Goal: Task Accomplishment & Management: Use online tool/utility

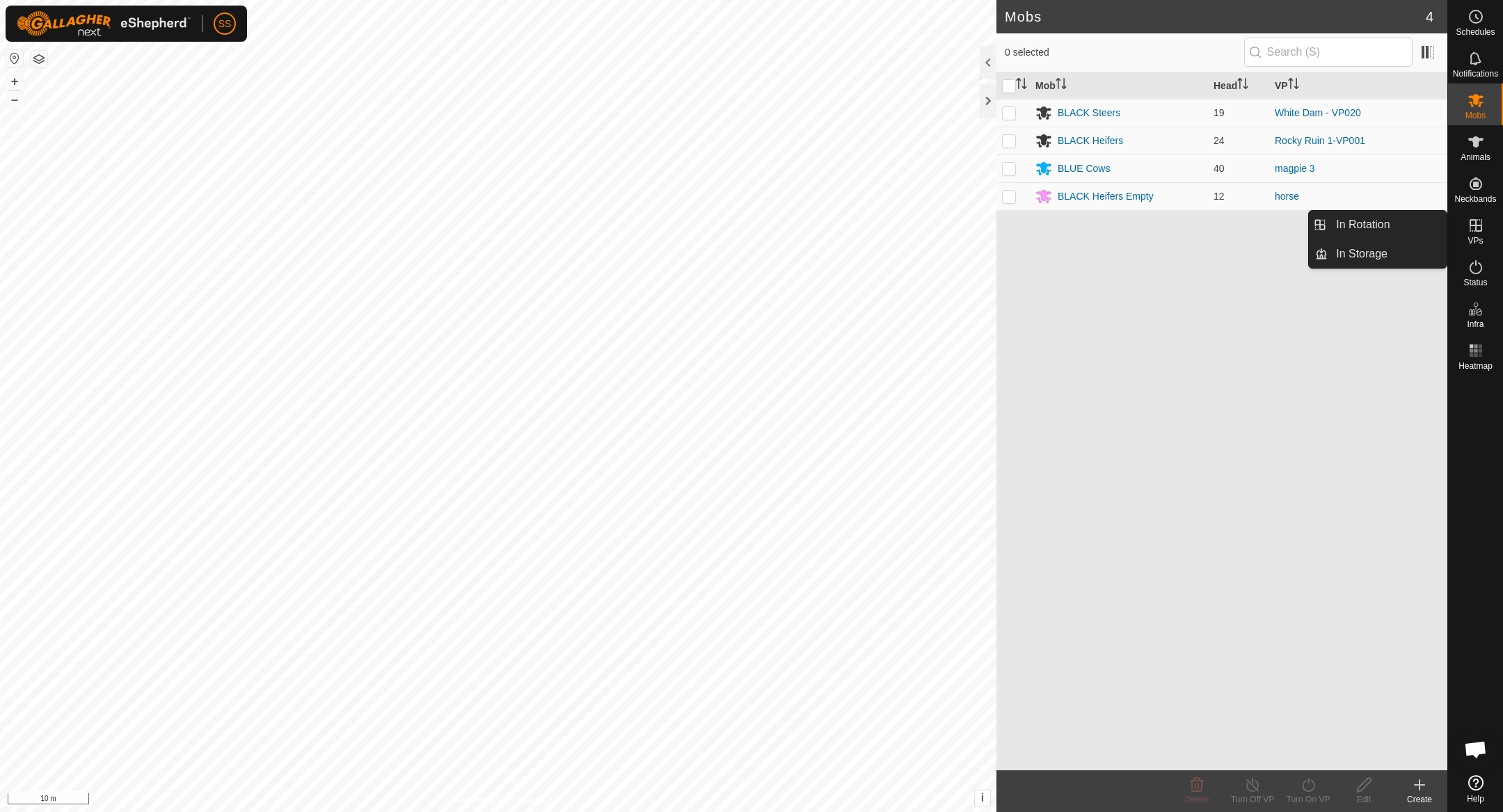
click at [1469, 223] on icon at bounding box center [1475, 226] width 17 height 17
click at [1382, 232] on link "In Rotation" at bounding box center [1386, 224] width 119 height 28
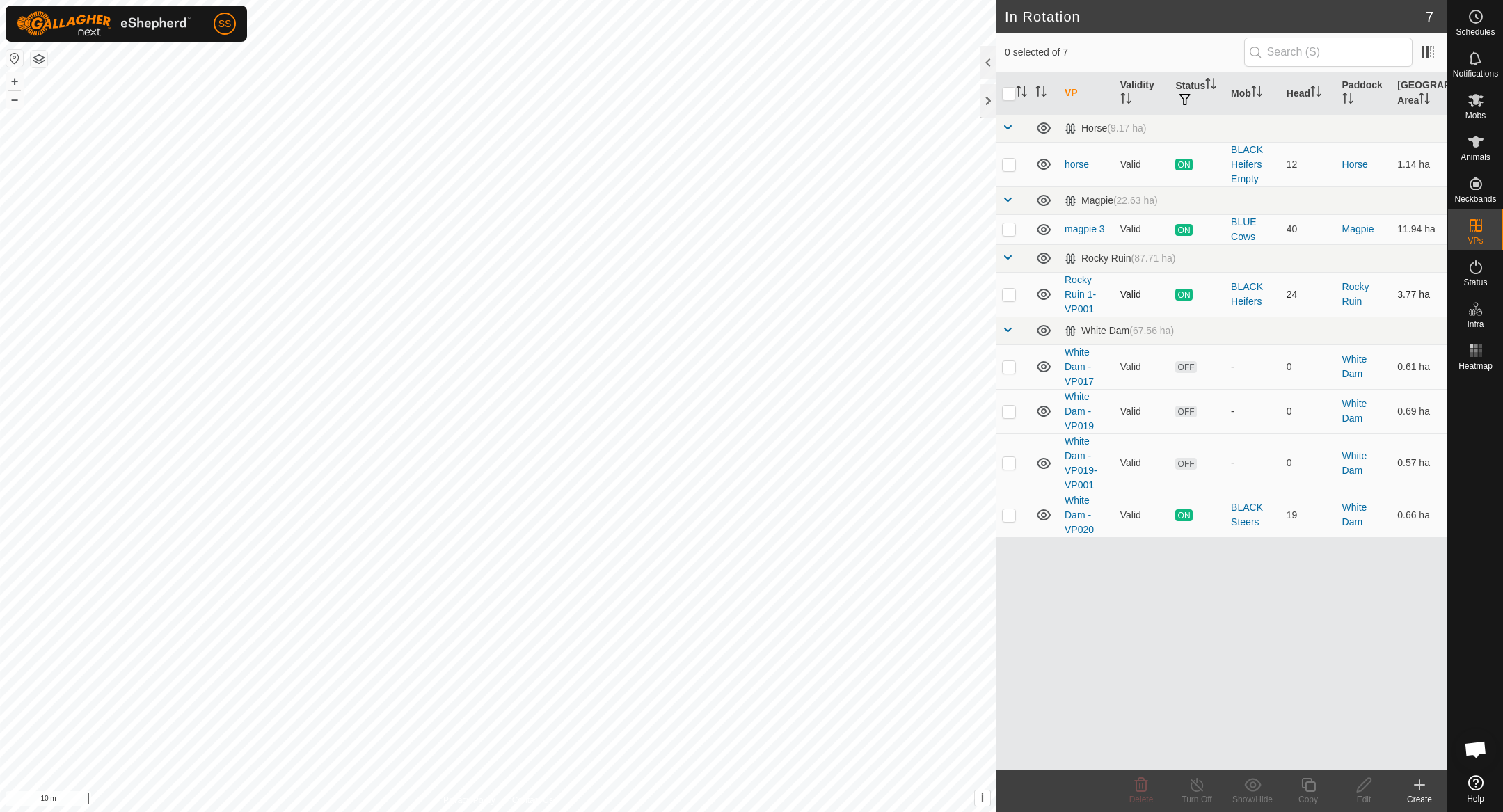
click at [1012, 296] on p-checkbox at bounding box center [1009, 294] width 14 height 11
click at [1013, 300] on td at bounding box center [1012, 294] width 33 height 45
drag, startPoint x: 1021, startPoint y: 301, endPoint x: 1012, endPoint y: 300, distance: 9.1
click at [1020, 301] on td at bounding box center [1012, 294] width 33 height 45
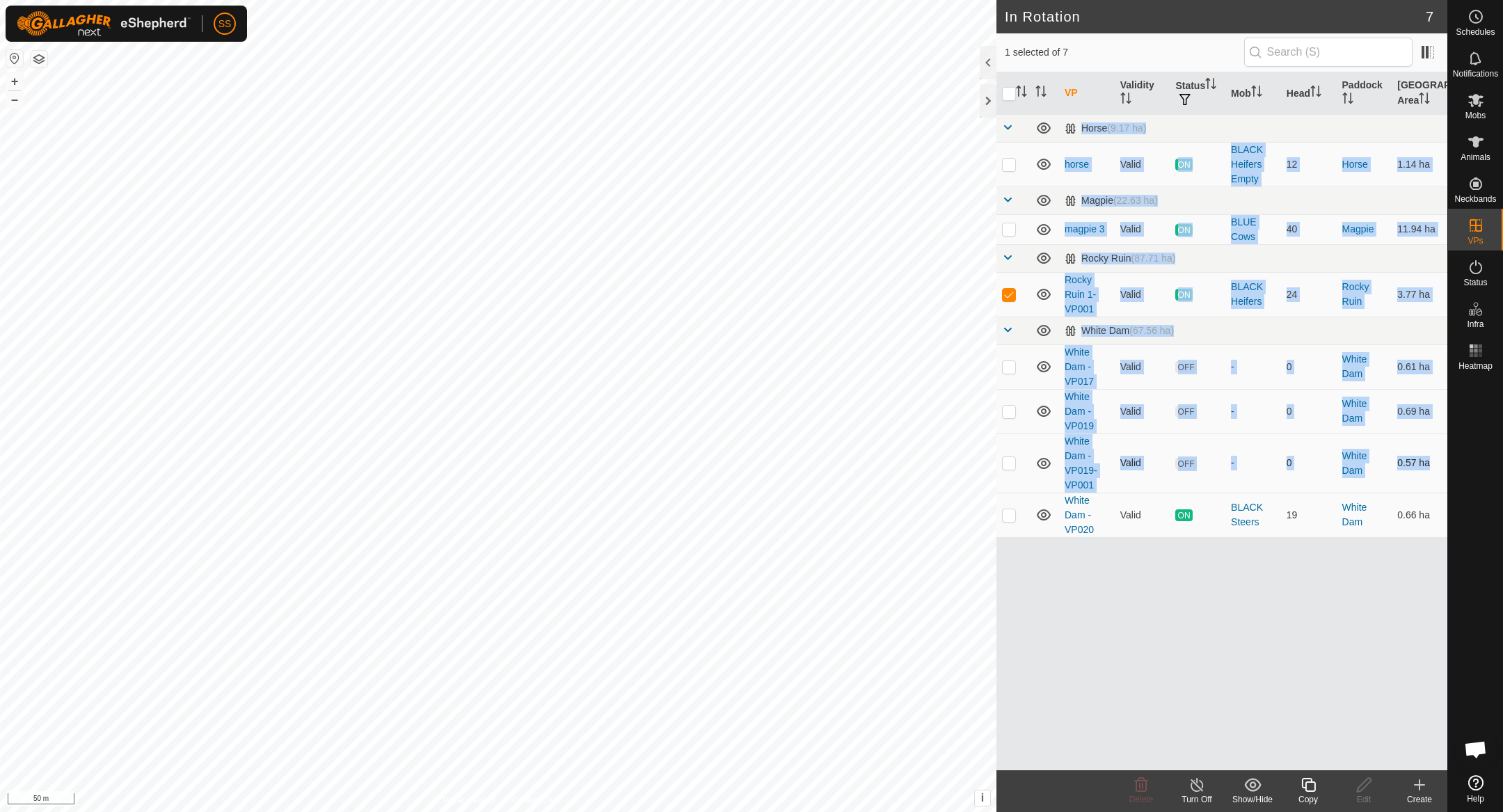
drag, startPoint x: 1093, startPoint y: 597, endPoint x: 1053, endPoint y: 486, distance: 118.0
click at [1054, 526] on div "VP Validity Status Mob Head Paddock Grazing Area Horse (9.17 ha) horse Valid ON…" at bounding box center [1221, 420] width 451 height 697
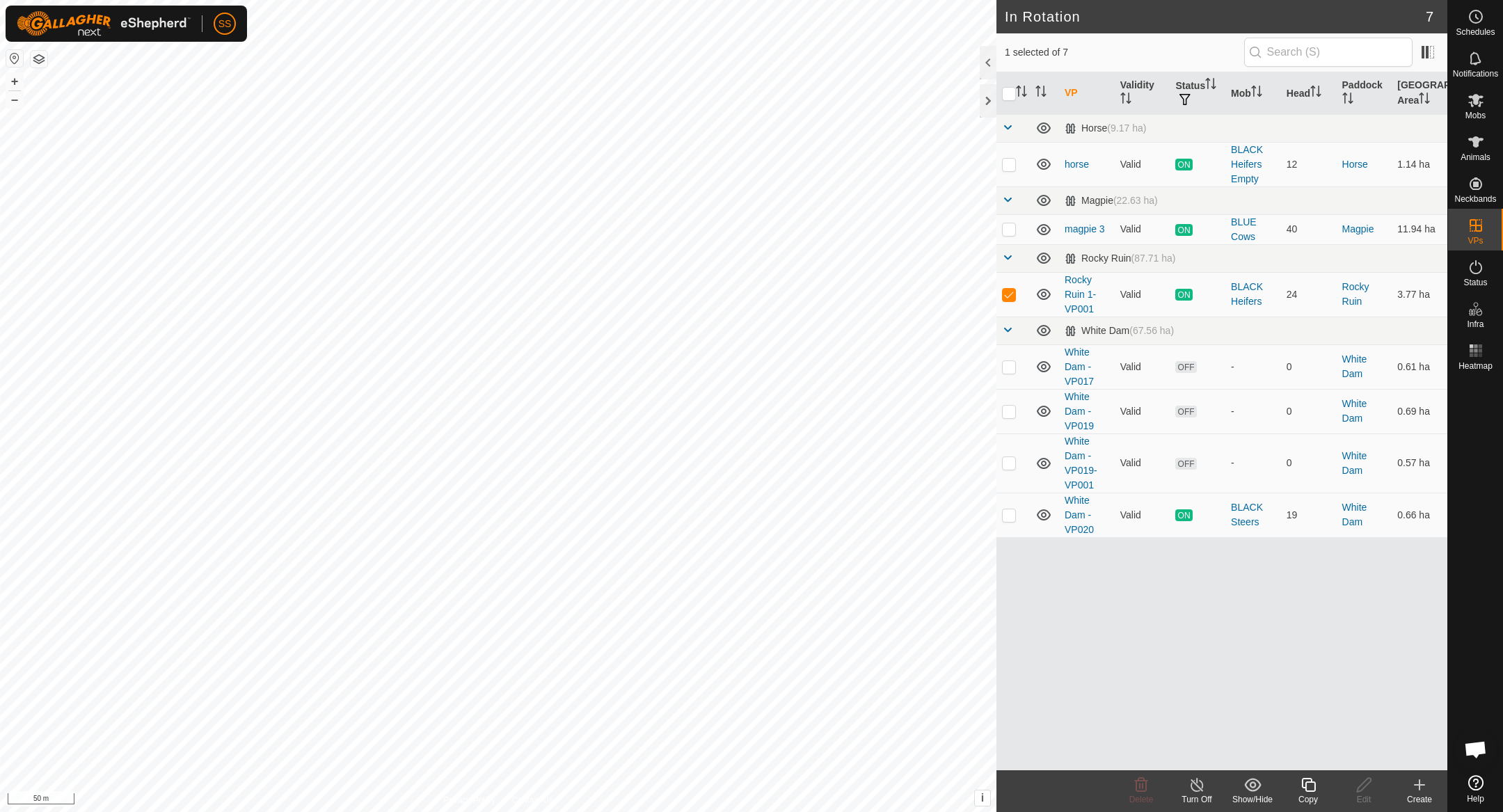
click at [1100, 536] on div "VP Validity Status Mob Head Paddock Grazing Area Horse (9.17 ha) horse Valid ON…" at bounding box center [1221, 420] width 451 height 697
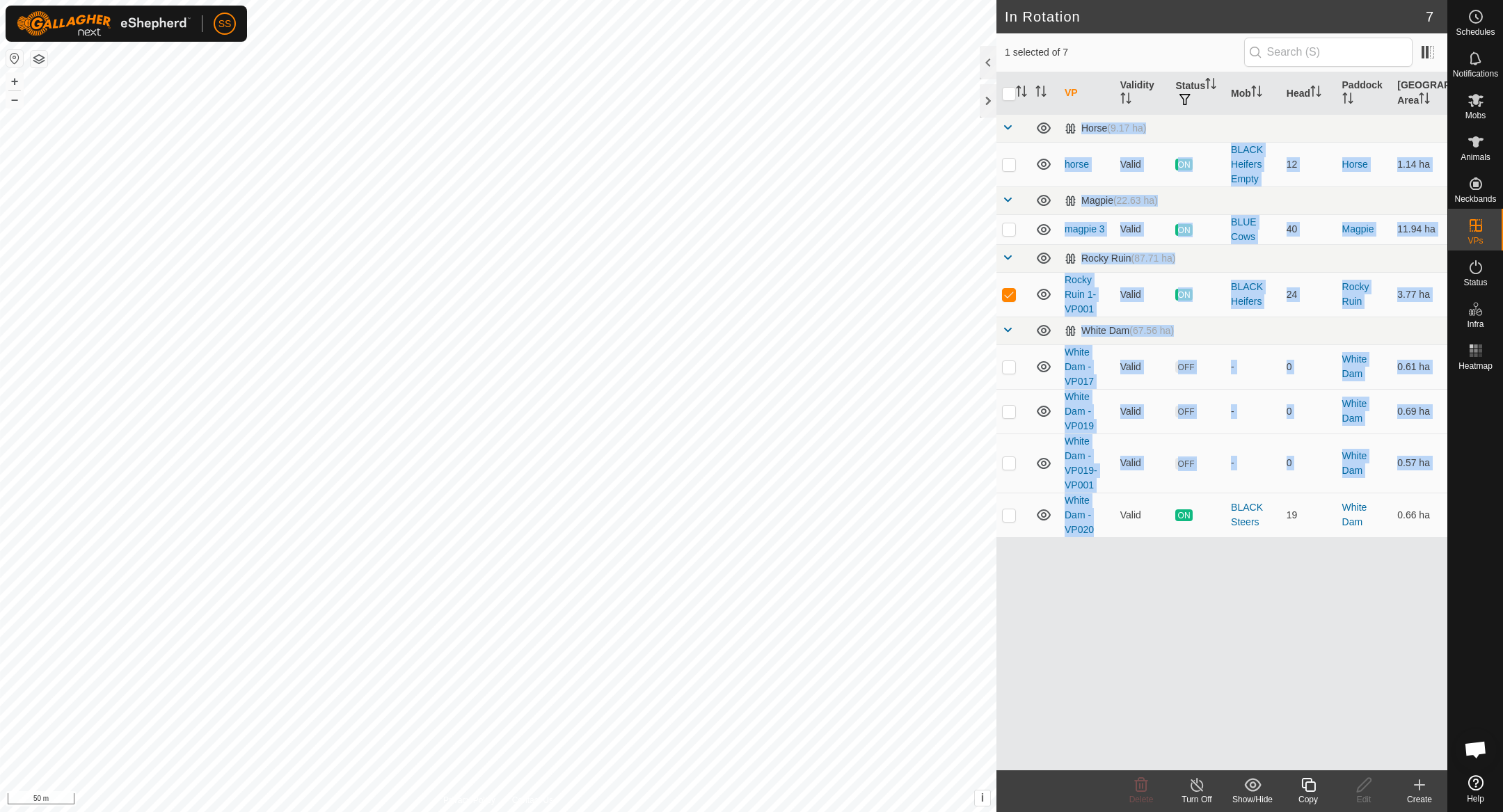
click at [1105, 569] on div "VP Validity Status Mob Head Paddock Grazing Area Horse (9.17 ha) horse Valid ON…" at bounding box center [1221, 420] width 451 height 697
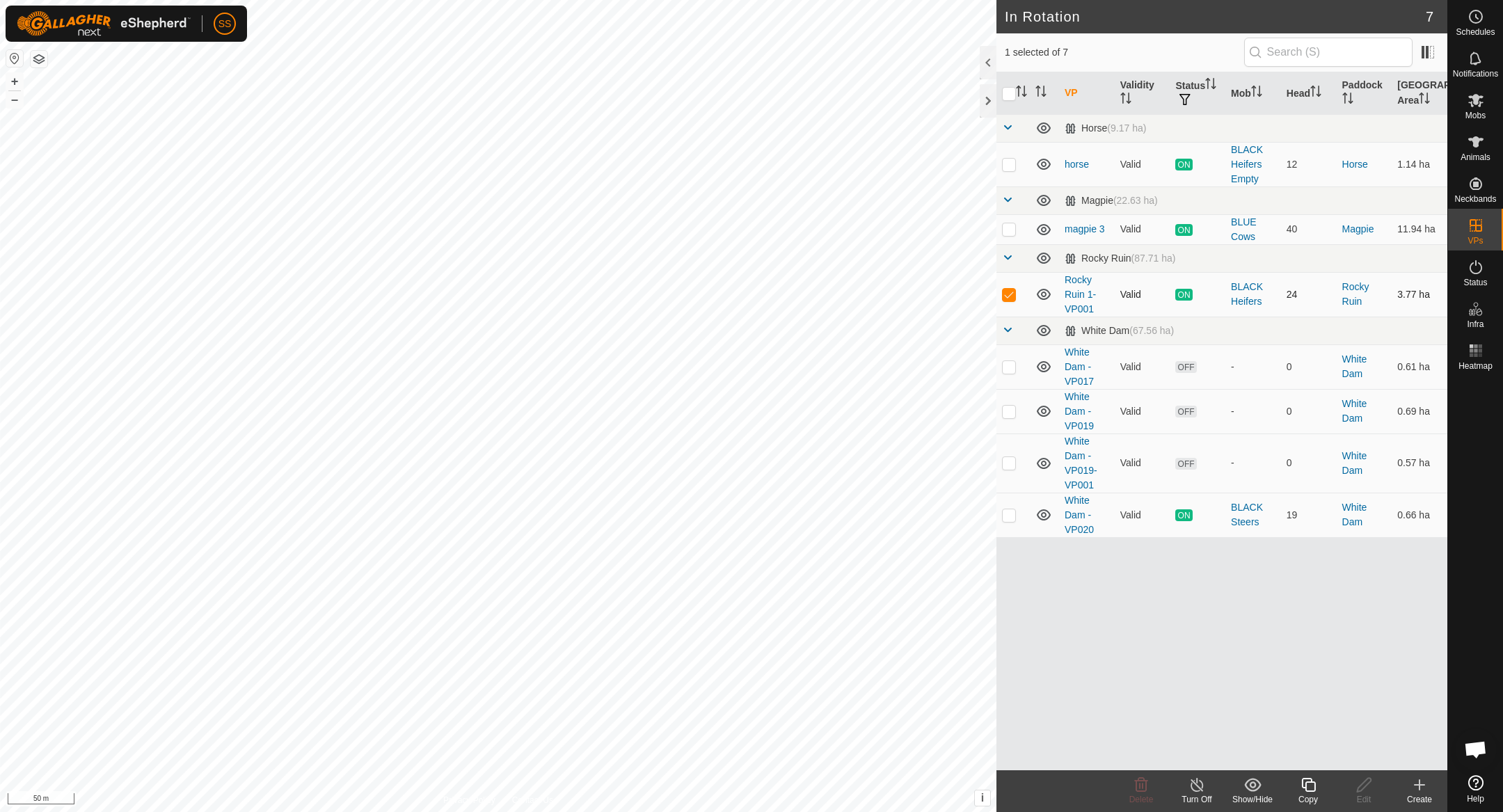
click at [1008, 296] on p-checkbox at bounding box center [1009, 294] width 14 height 11
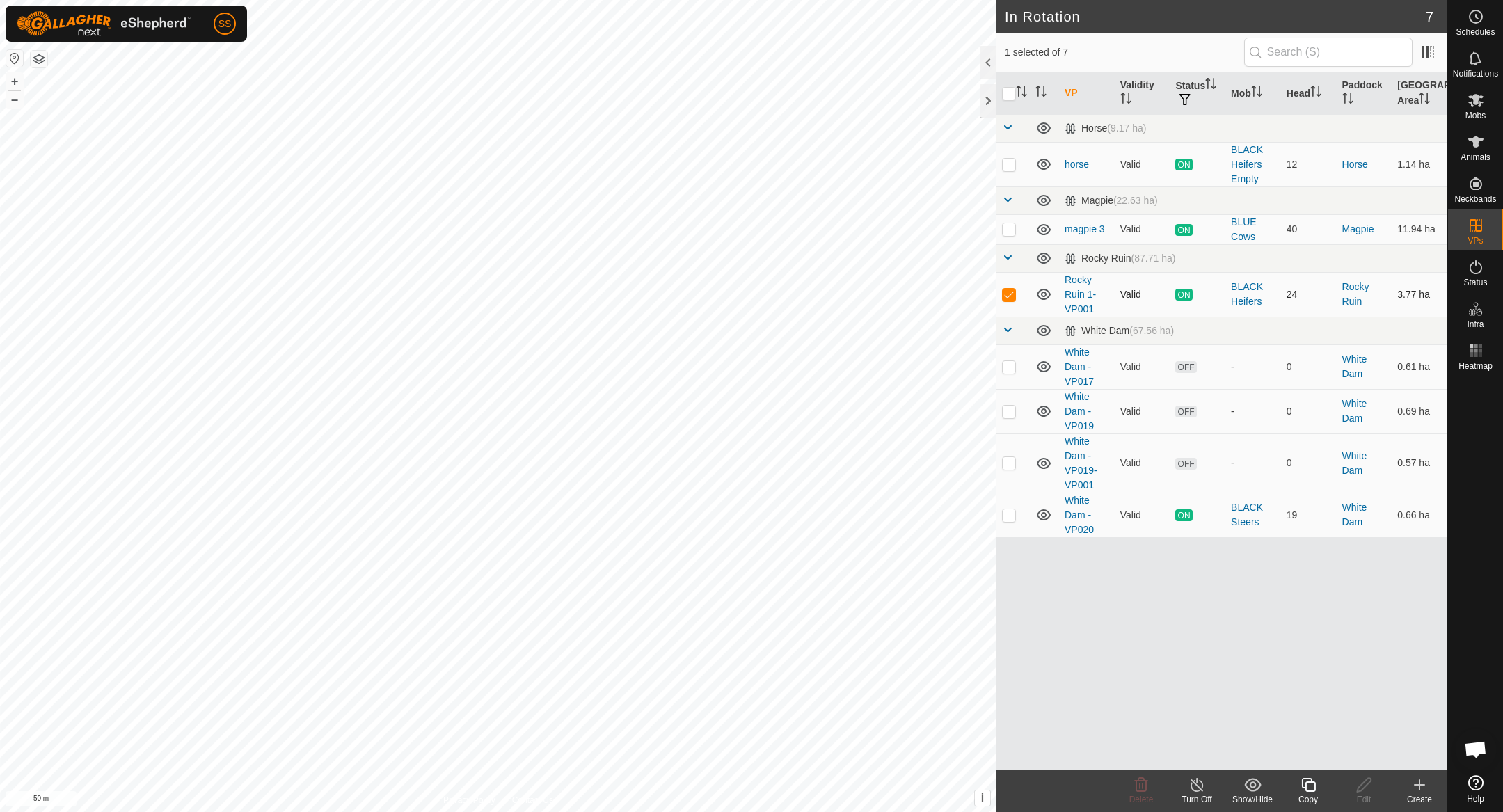
checkbox input "false"
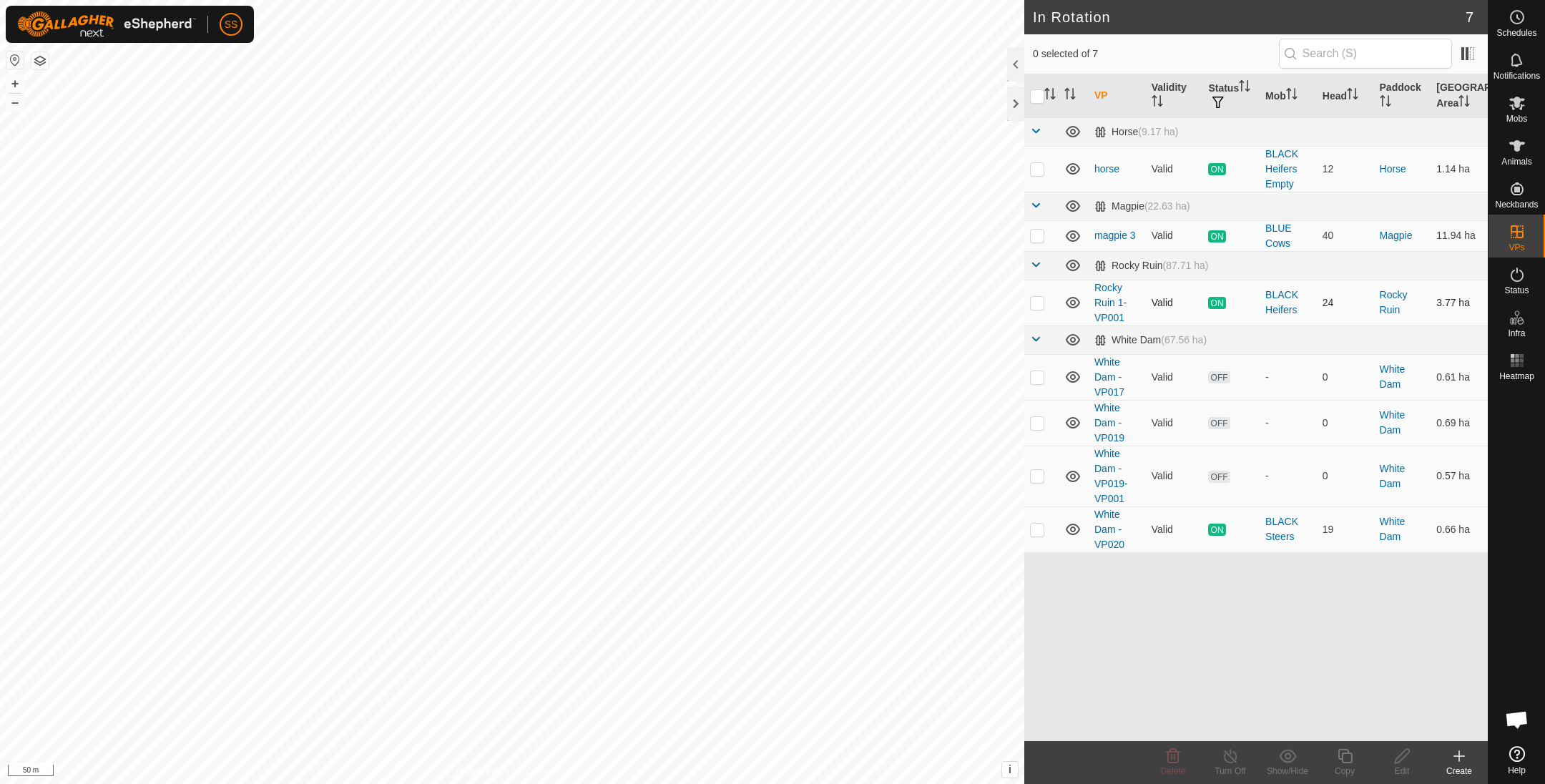
click at [1030, 306] on p-checkbox at bounding box center [1037, 302] width 15 height 12
checkbox input "true"
click at [1353, 755] on icon at bounding box center [1345, 756] width 18 height 18
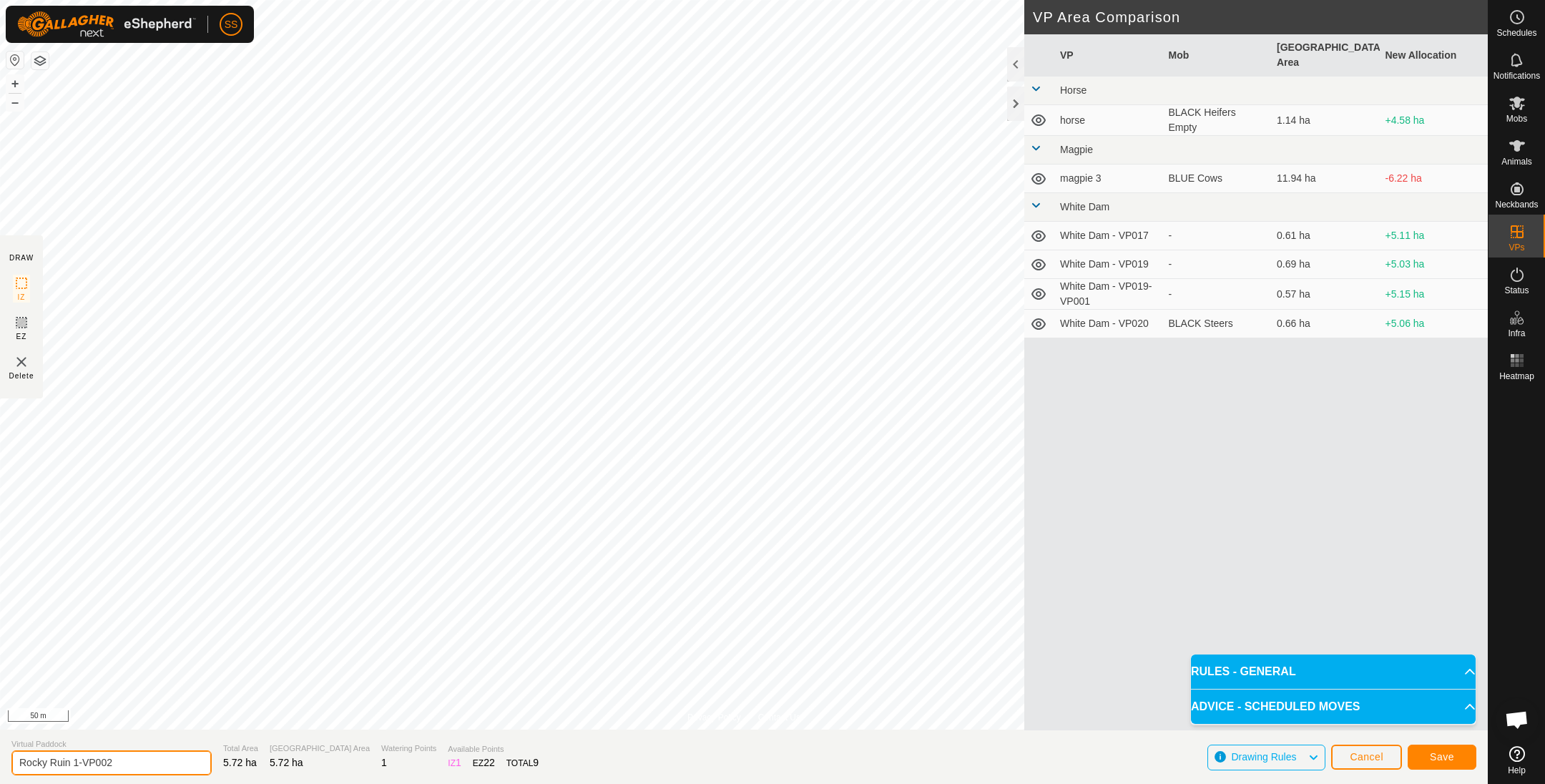
click at [171, 762] on input "Rocky Ruin 1-VP002" at bounding box center [111, 763] width 200 height 25
type input "Rocky Ruin - 2"
click at [1456, 760] on button "Save" at bounding box center [1442, 757] width 68 height 25
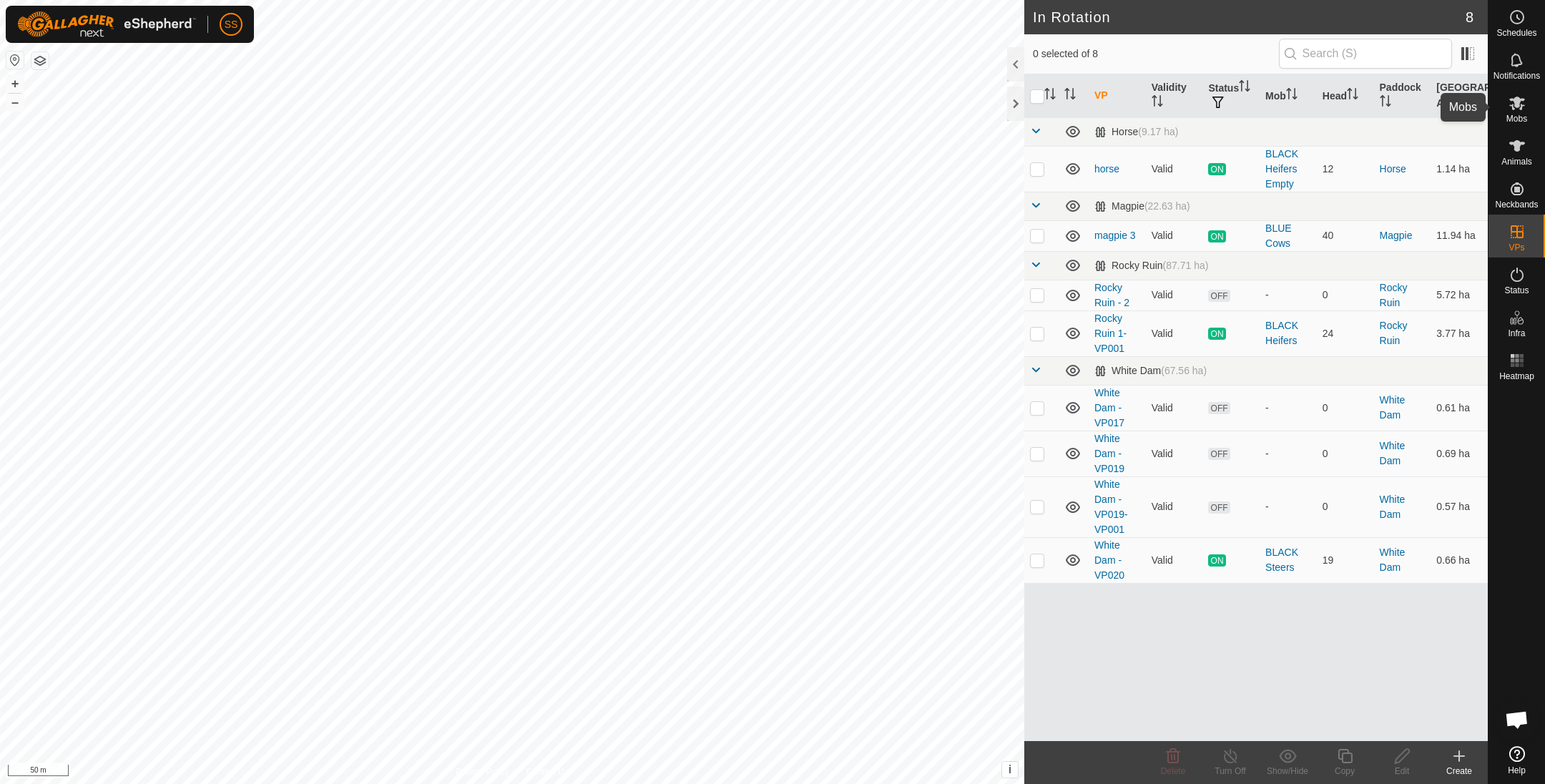
click at [1516, 115] on span "Mobs" at bounding box center [1516, 118] width 20 height 9
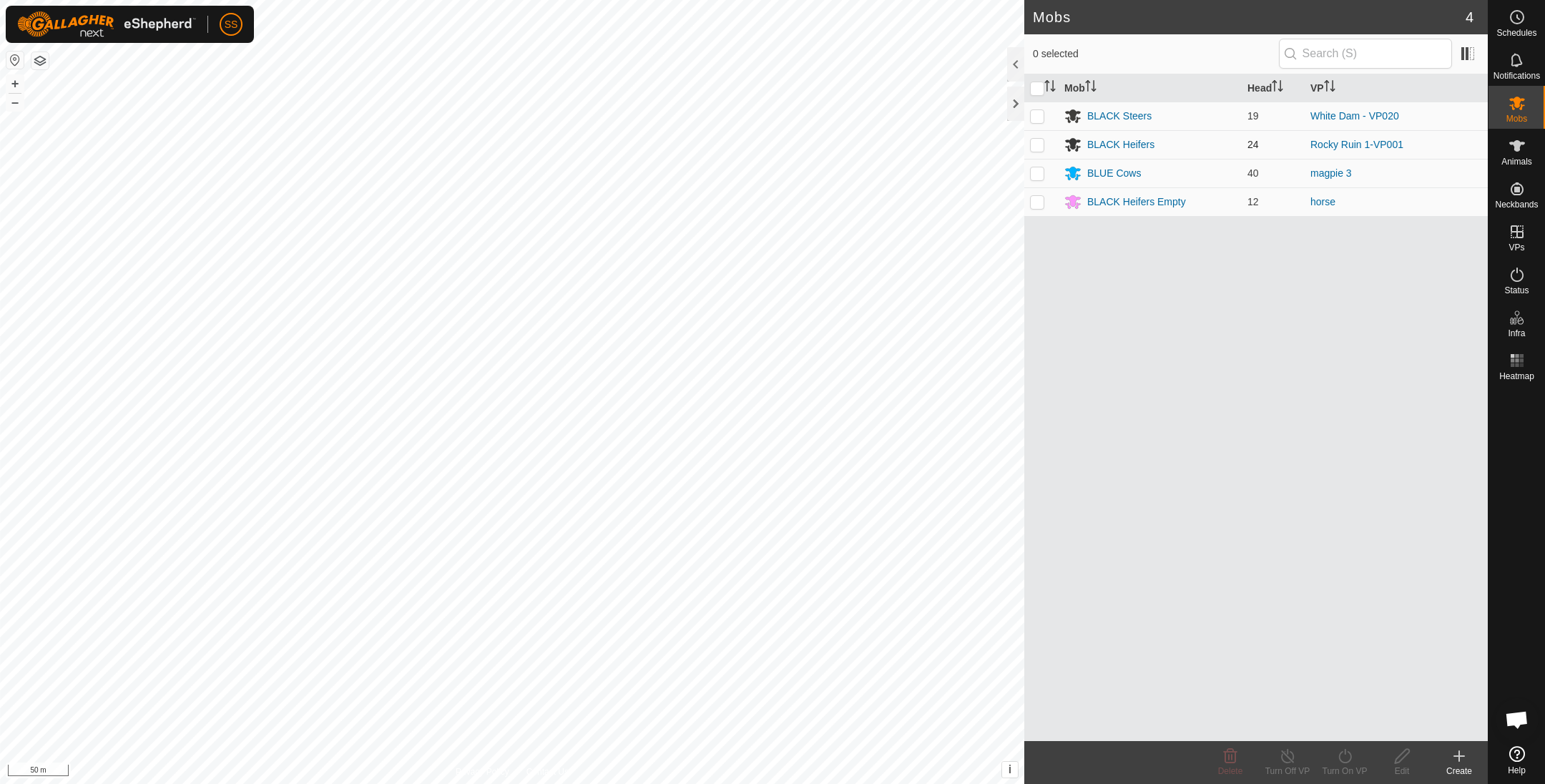
click at [1039, 145] on p-checkbox at bounding box center [1037, 144] width 15 height 12
checkbox input "true"
click at [1328, 751] on turn-on-svg-icon at bounding box center [1344, 756] width 58 height 18
click at [1338, 720] on link "Now" at bounding box center [1387, 725] width 141 height 28
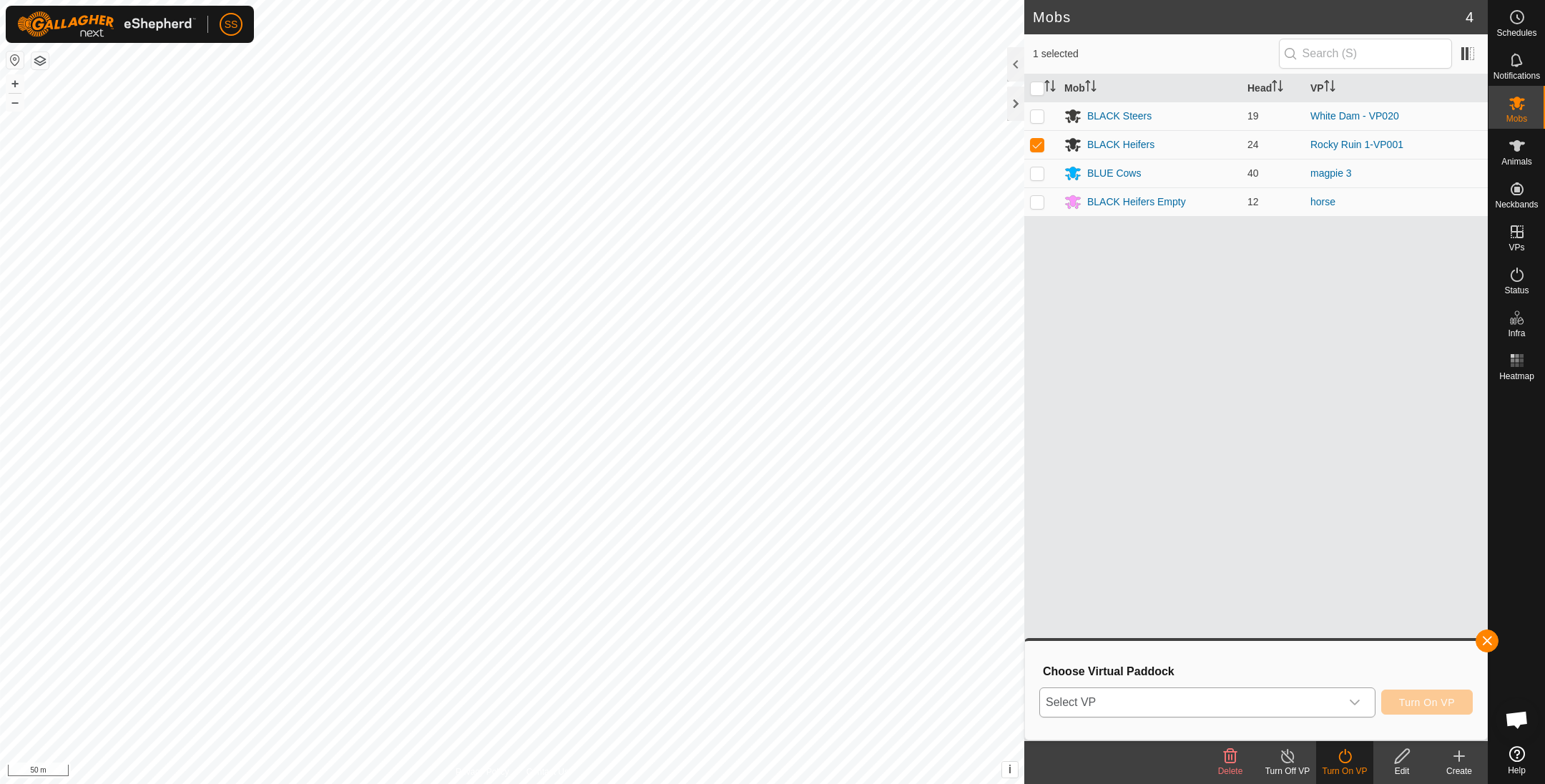
click at [1104, 697] on span "Select VP" at bounding box center [1190, 701] width 300 height 28
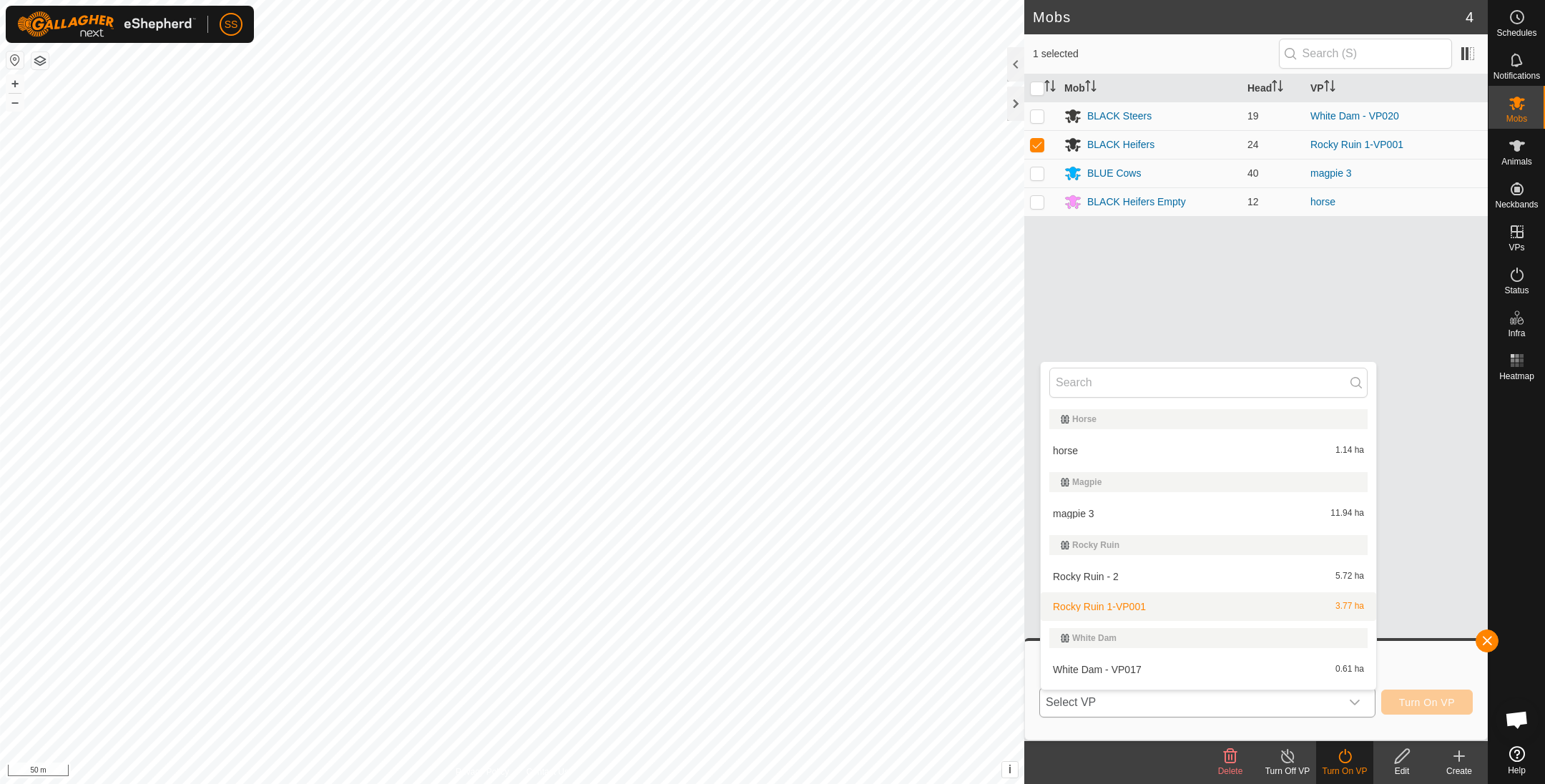
scroll to position [23, 0]
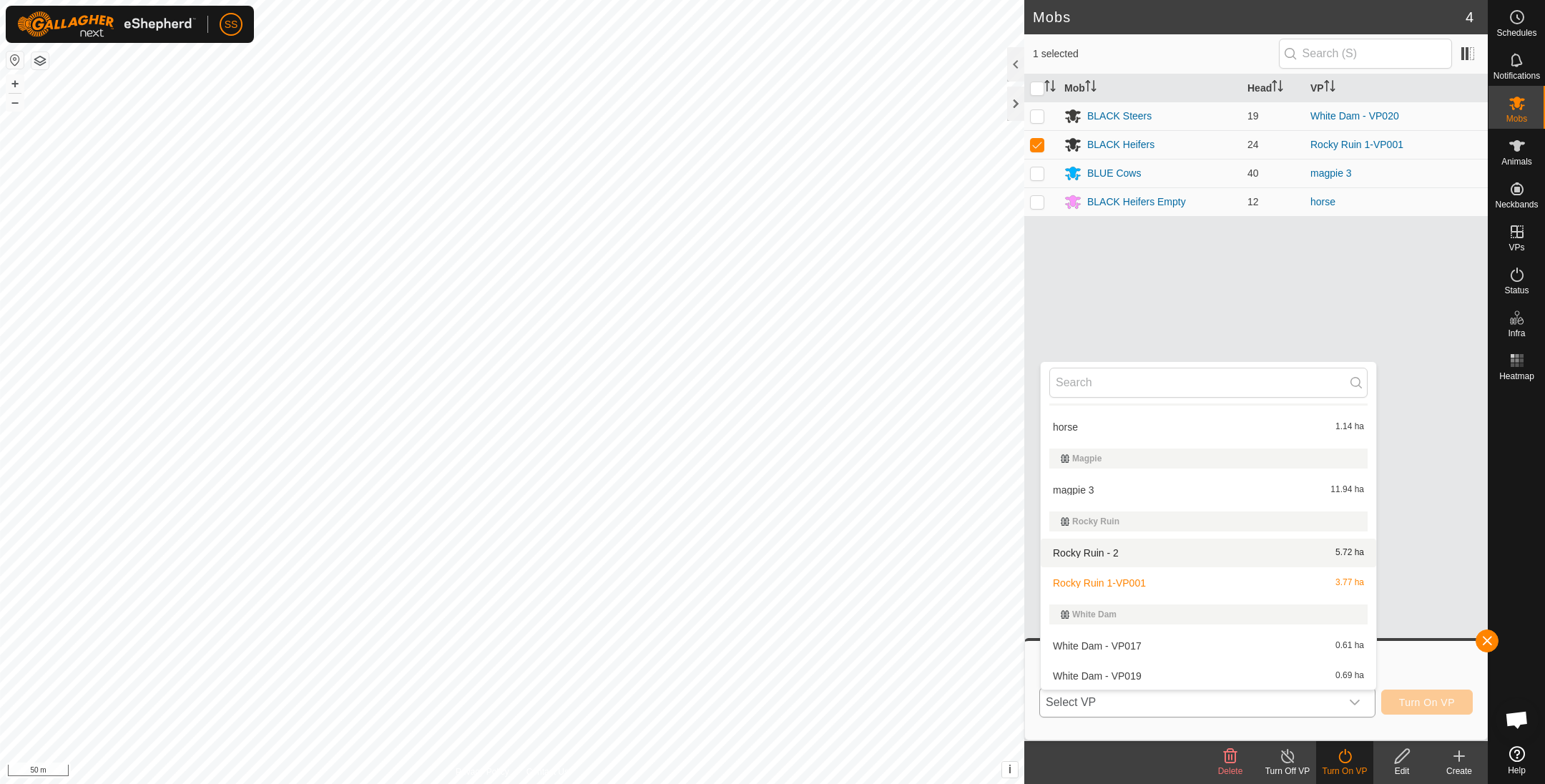
click at [1137, 556] on li "Rocky Ruin - 2 5.72 ha" at bounding box center [1208, 552] width 336 height 28
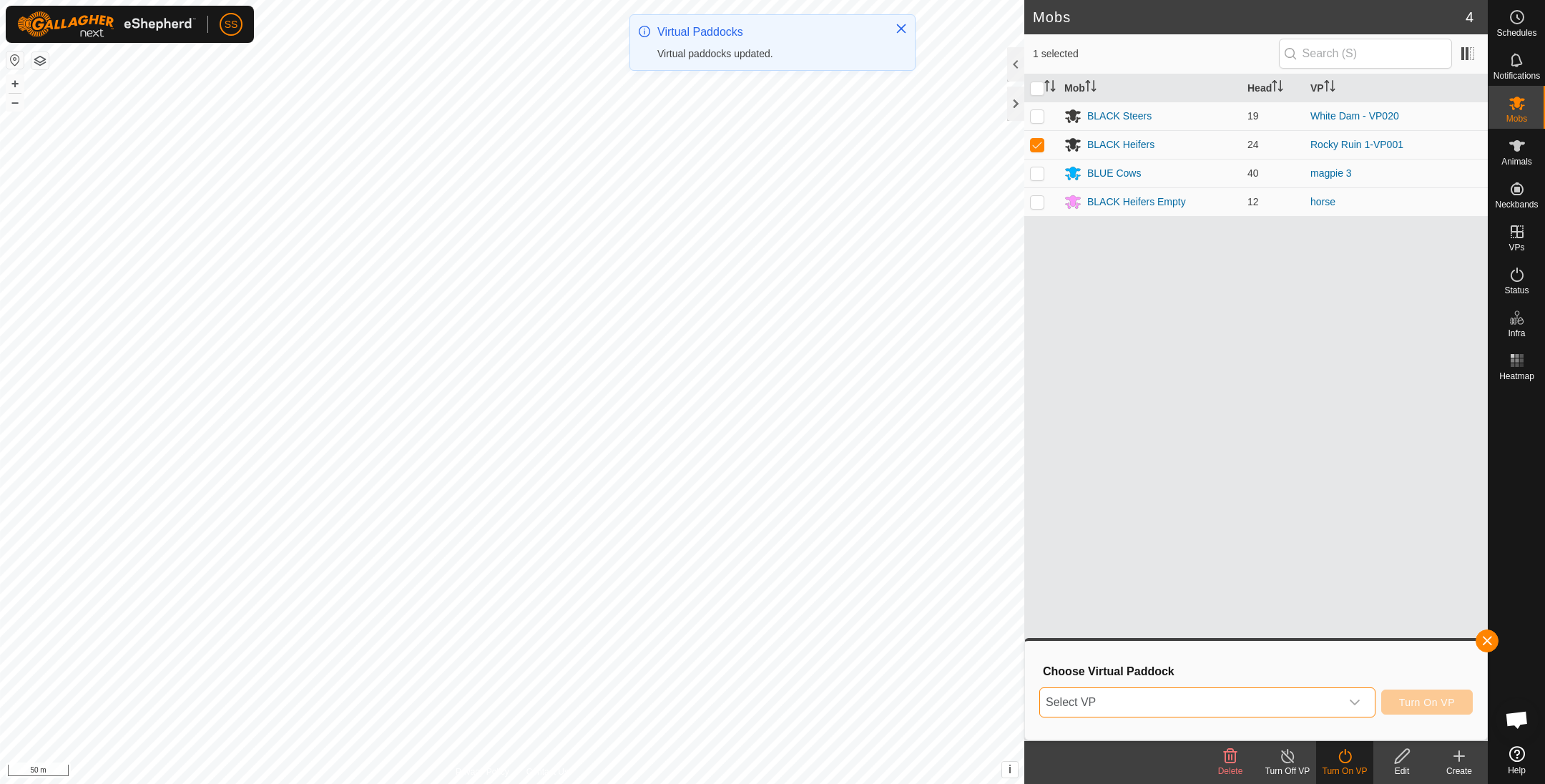
click at [1211, 717] on div "Select VP Turn On VP" at bounding box center [1255, 701] width 433 height 34
click at [1208, 703] on span "Select VP" at bounding box center [1190, 701] width 300 height 28
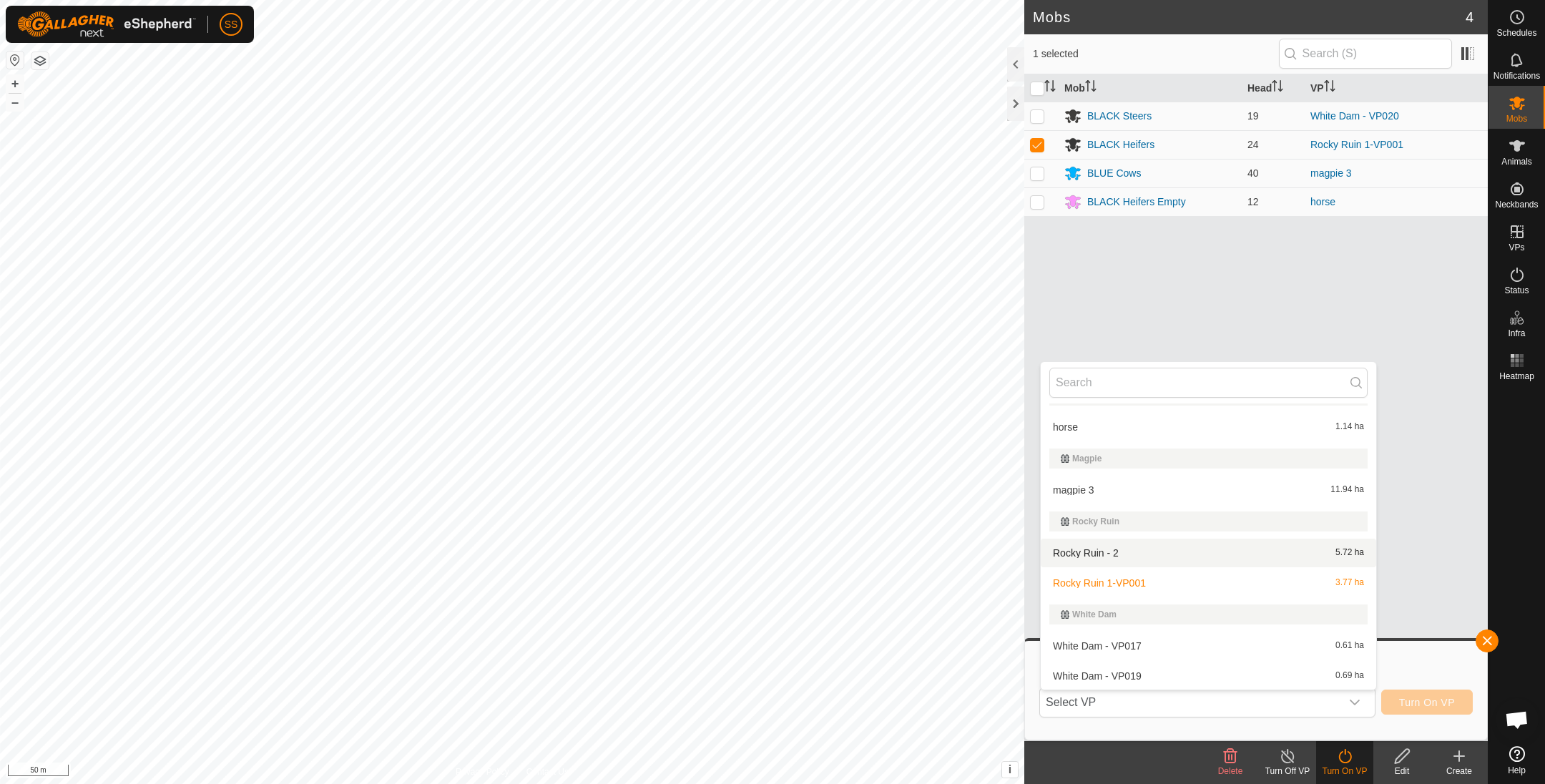
click at [1145, 553] on li "Rocky Ruin - 2 5.72 ha" at bounding box center [1208, 552] width 336 height 28
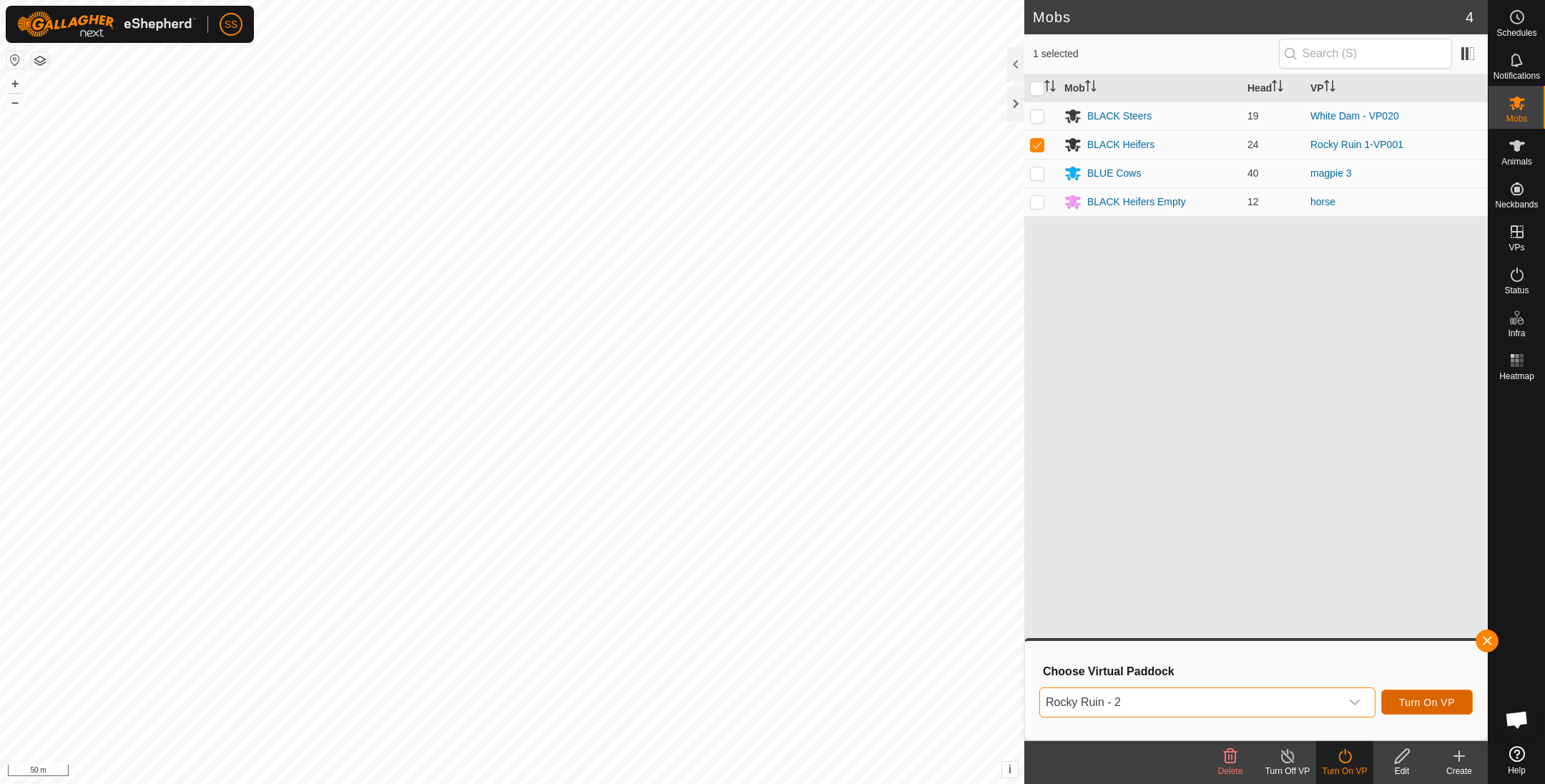
click at [1431, 702] on span "Turn On VP" at bounding box center [1426, 702] width 56 height 12
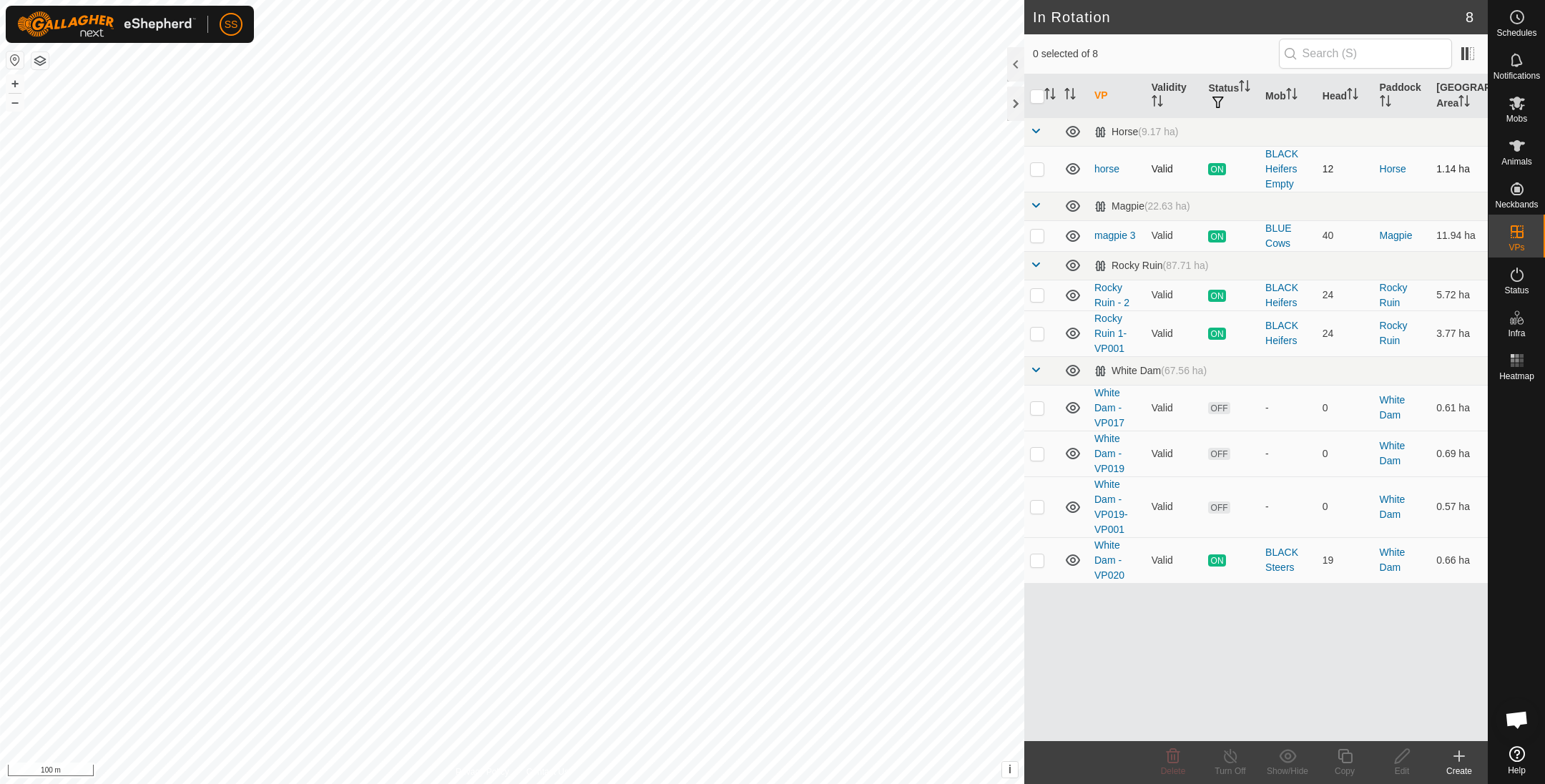
click at [1039, 173] on p-checkbox at bounding box center [1037, 169] width 15 height 12
checkbox input "true"
click at [1343, 769] on div "Copy" at bounding box center [1344, 770] width 58 height 13
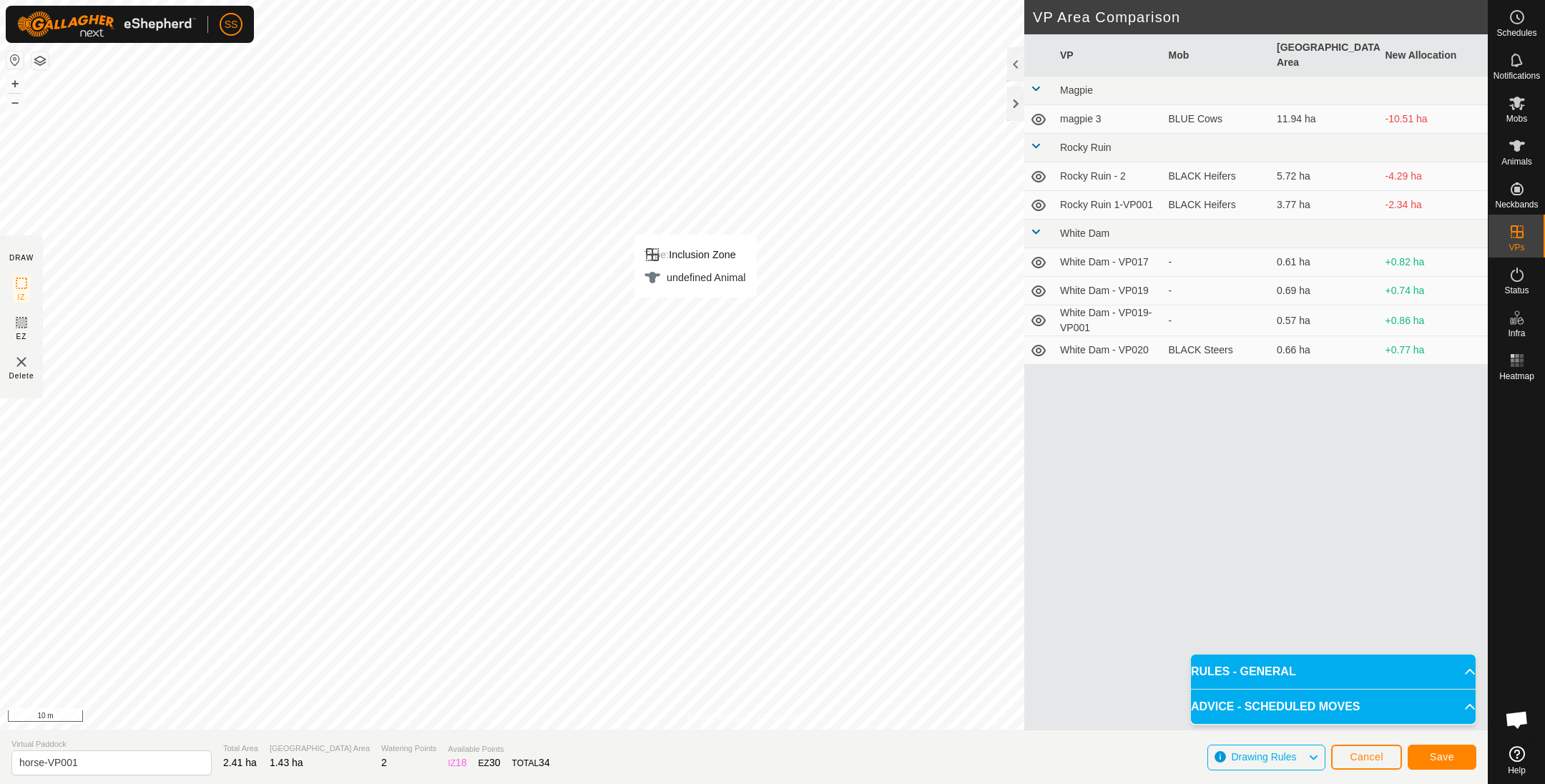
click at [655, 392] on div "Type: Inclusion Zone undefined Animal + – ⇧ i This application includes HERE Ma…" at bounding box center [743, 365] width 1487 height 729
click at [143, 772] on input "horse-VP001" at bounding box center [111, 763] width 200 height 25
type input "horse - 2"
click at [1452, 749] on button "Save" at bounding box center [1442, 757] width 68 height 25
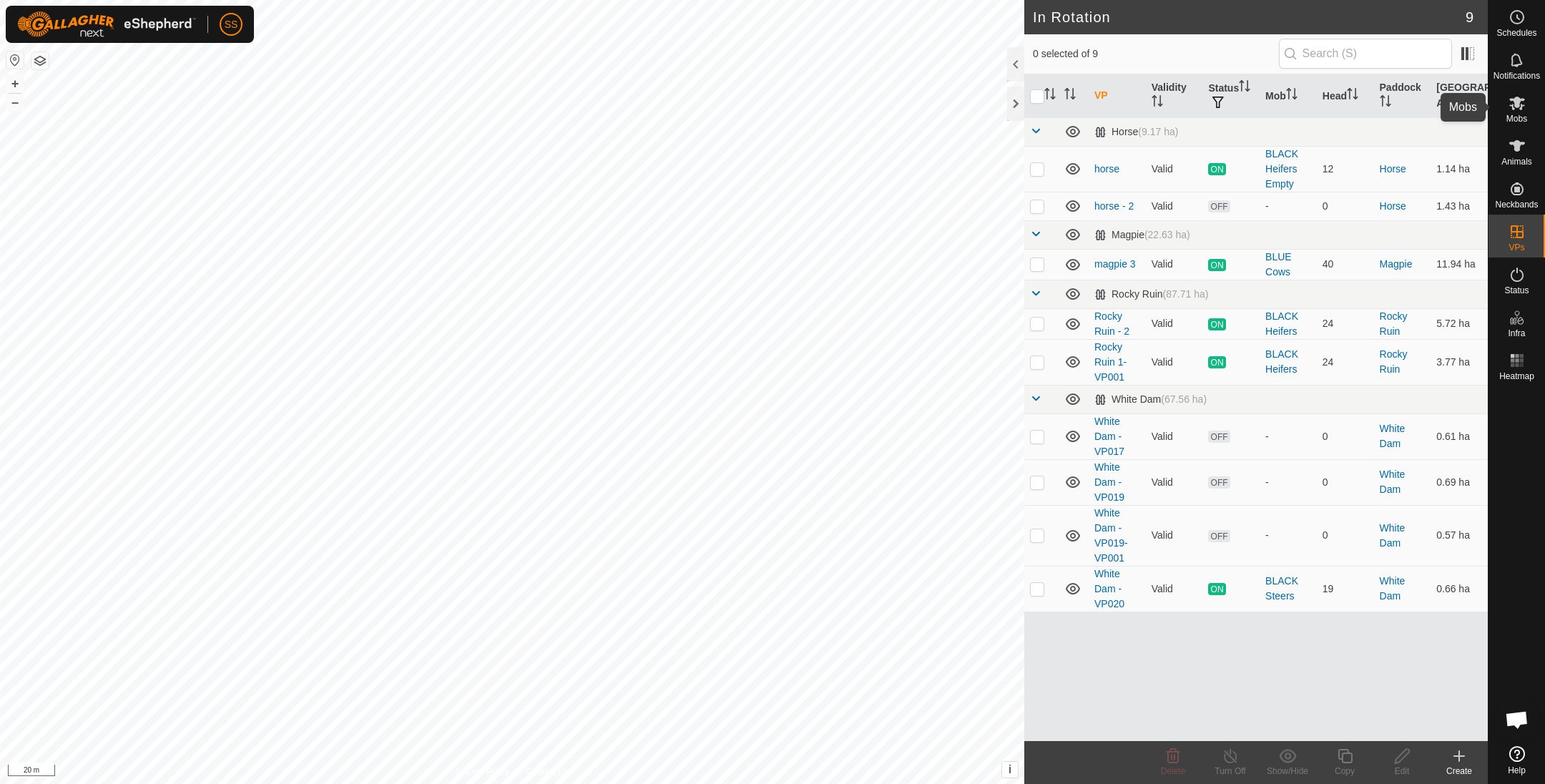
click at [1526, 97] on es-mob-svg-icon at bounding box center [1517, 102] width 25 height 22
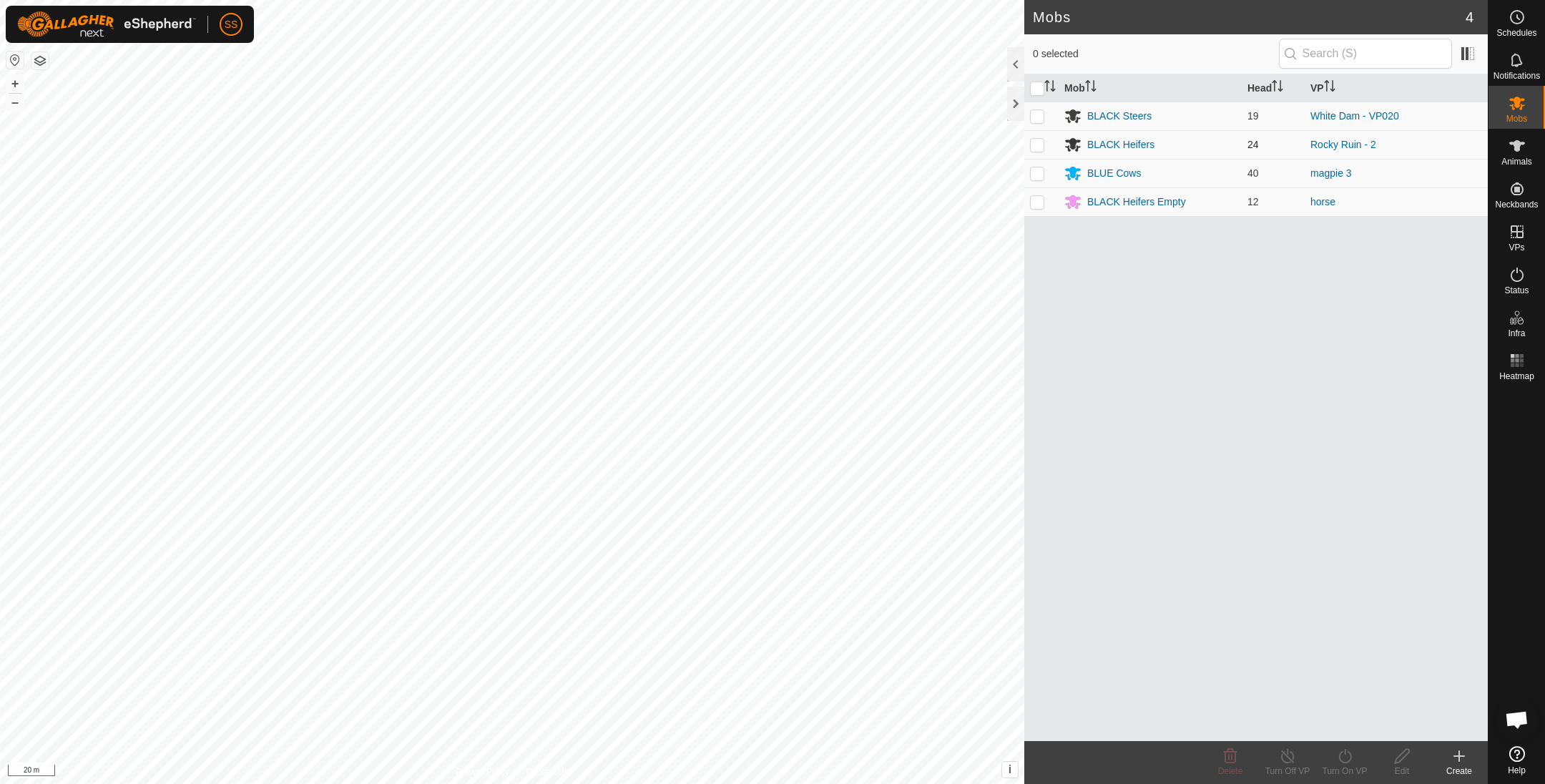
click at [1036, 146] on p-checkbox at bounding box center [1037, 144] width 15 height 12
checkbox input "false"
click at [1044, 205] on td at bounding box center [1041, 201] width 34 height 28
checkbox input "true"
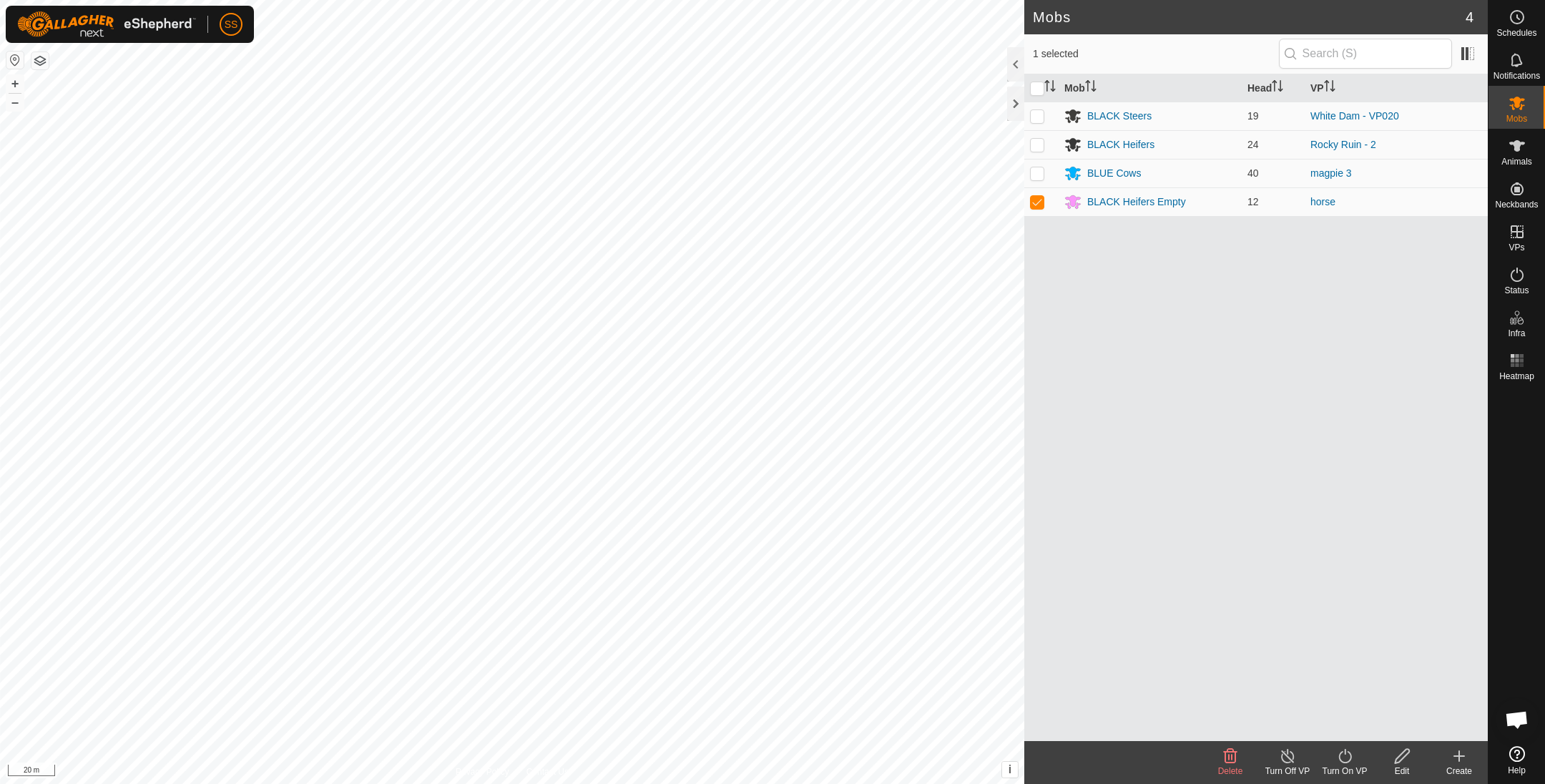
click at [1360, 757] on turn-on-svg-icon at bounding box center [1344, 756] width 58 height 18
click at [1322, 720] on link "Now" at bounding box center [1387, 725] width 141 height 28
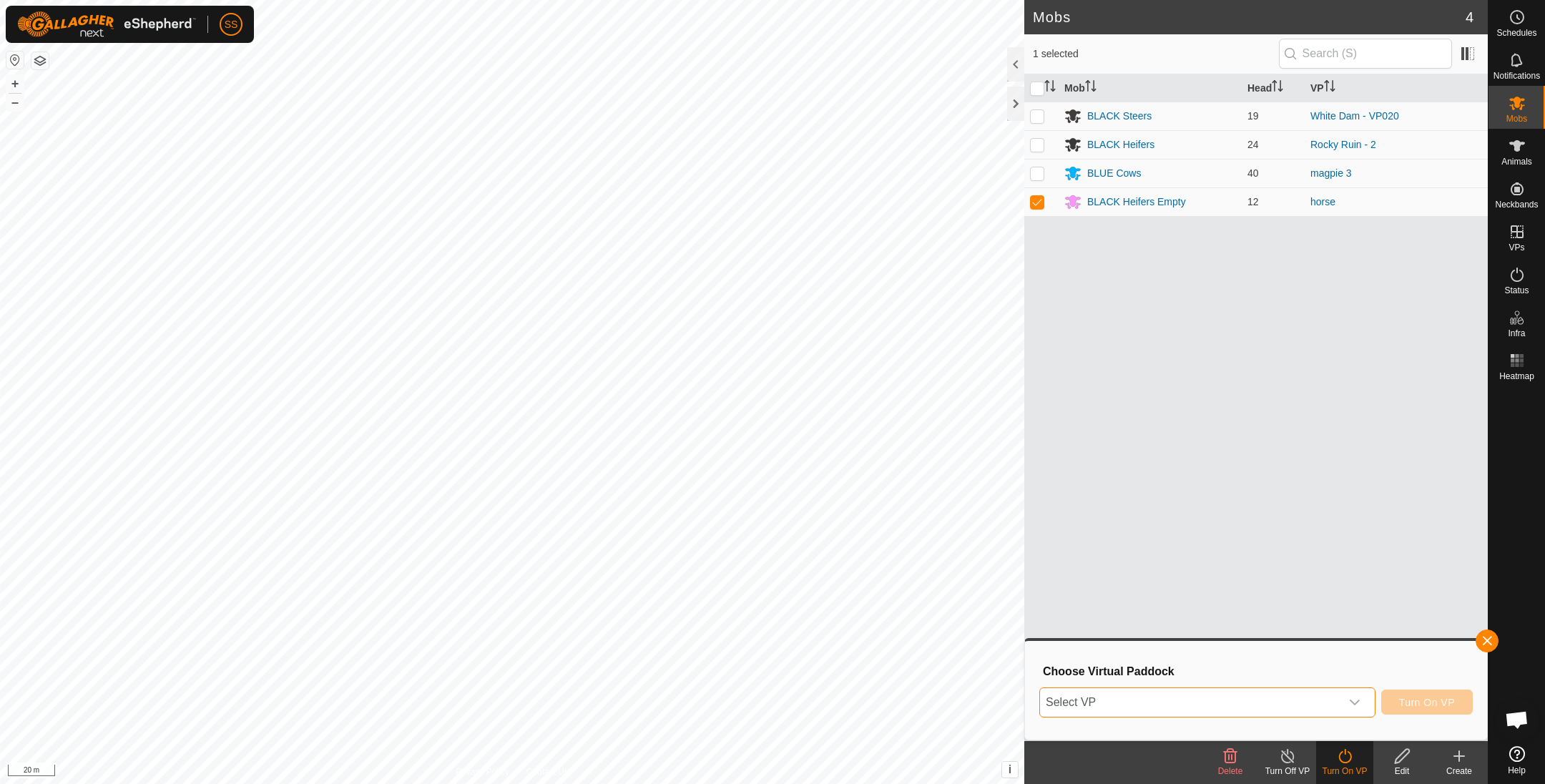
click at [1229, 690] on span "Select VP" at bounding box center [1190, 701] width 300 height 28
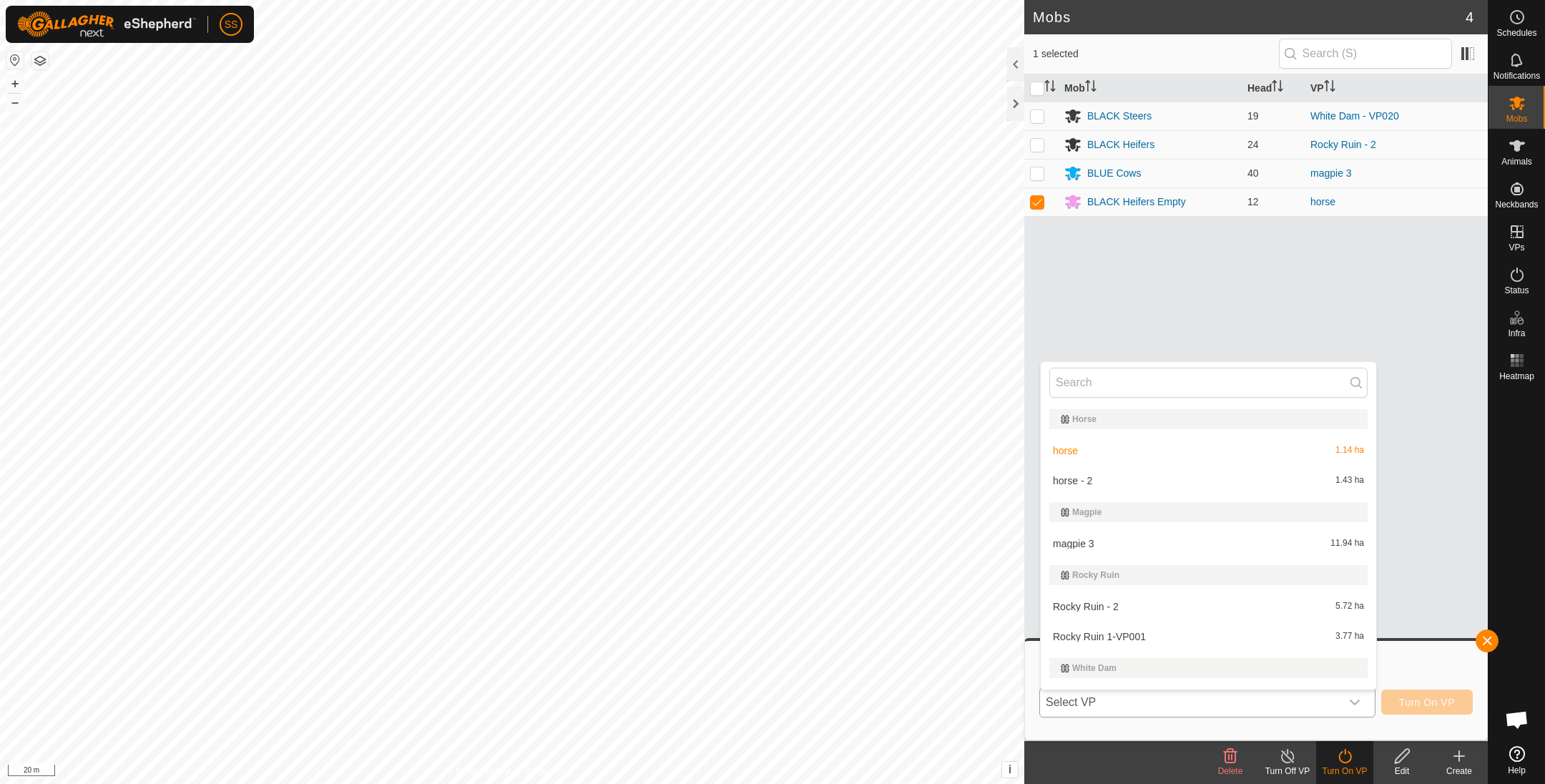
scroll to position [23, 0]
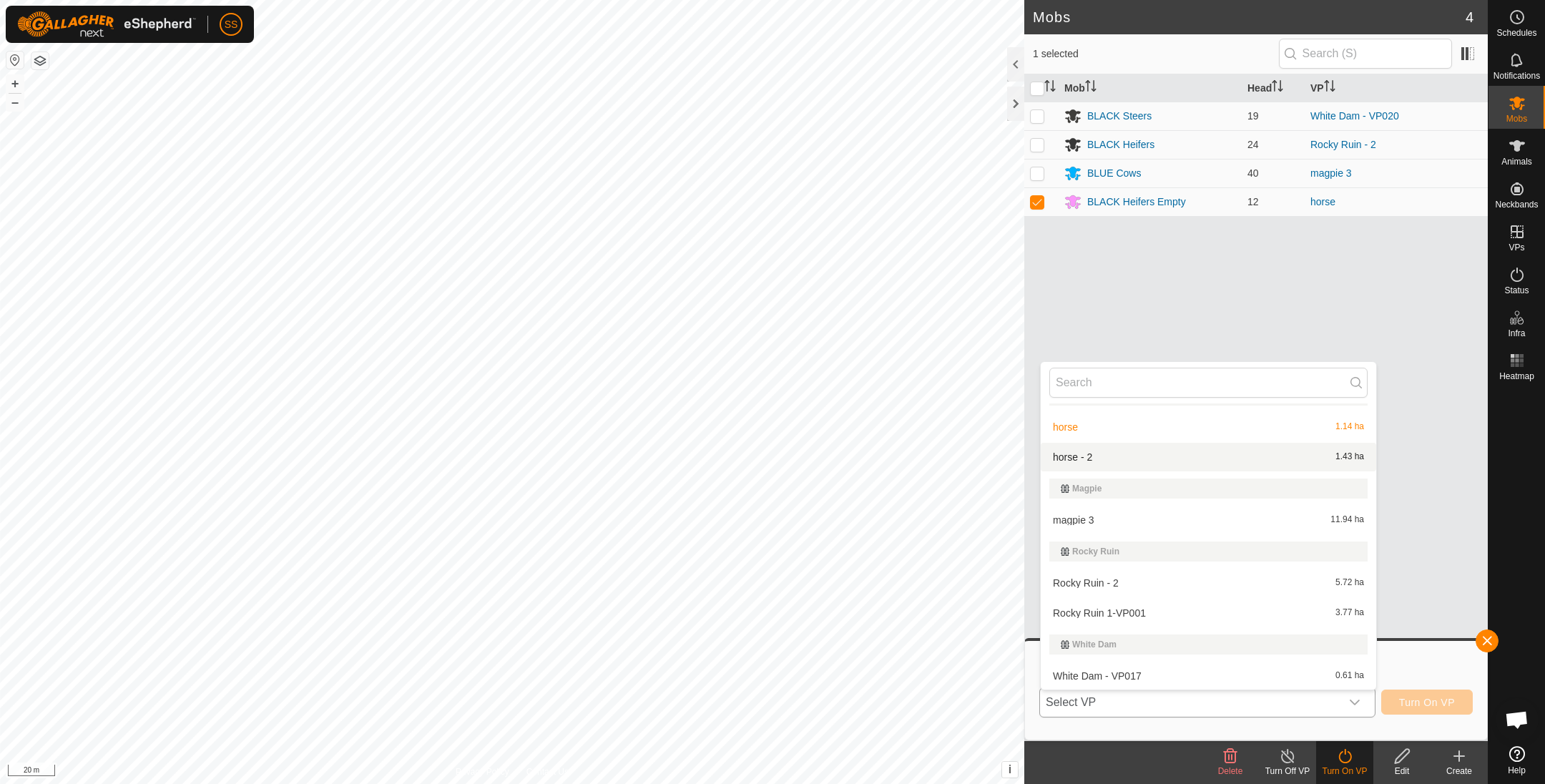
click at [1094, 464] on li "horse - 2 1.43 ha" at bounding box center [1208, 456] width 336 height 28
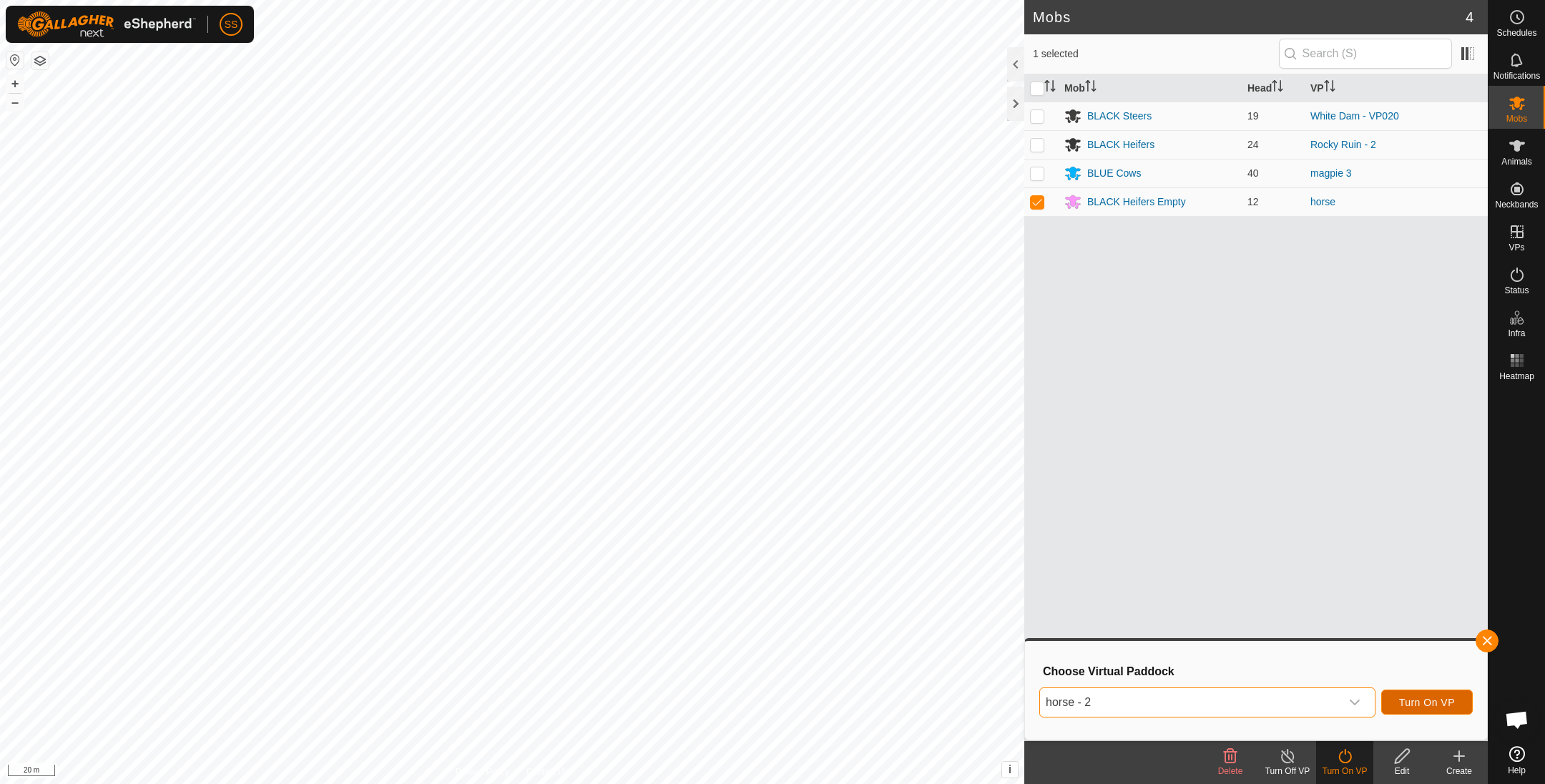
click at [1448, 700] on span "Turn On VP" at bounding box center [1426, 702] width 56 height 12
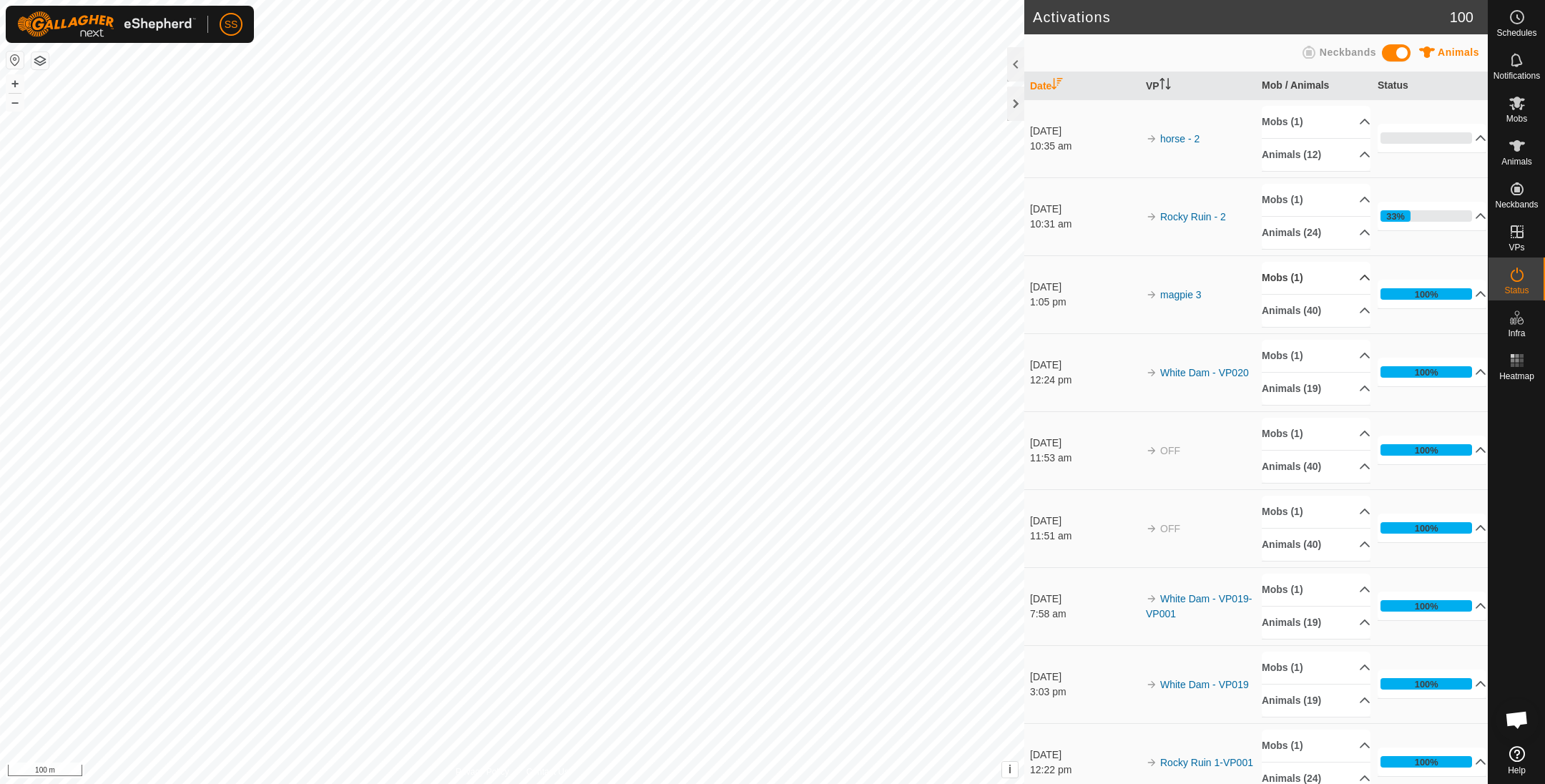
click at [1332, 270] on p-accordion-header "Mobs (1)" at bounding box center [1315, 277] width 108 height 32
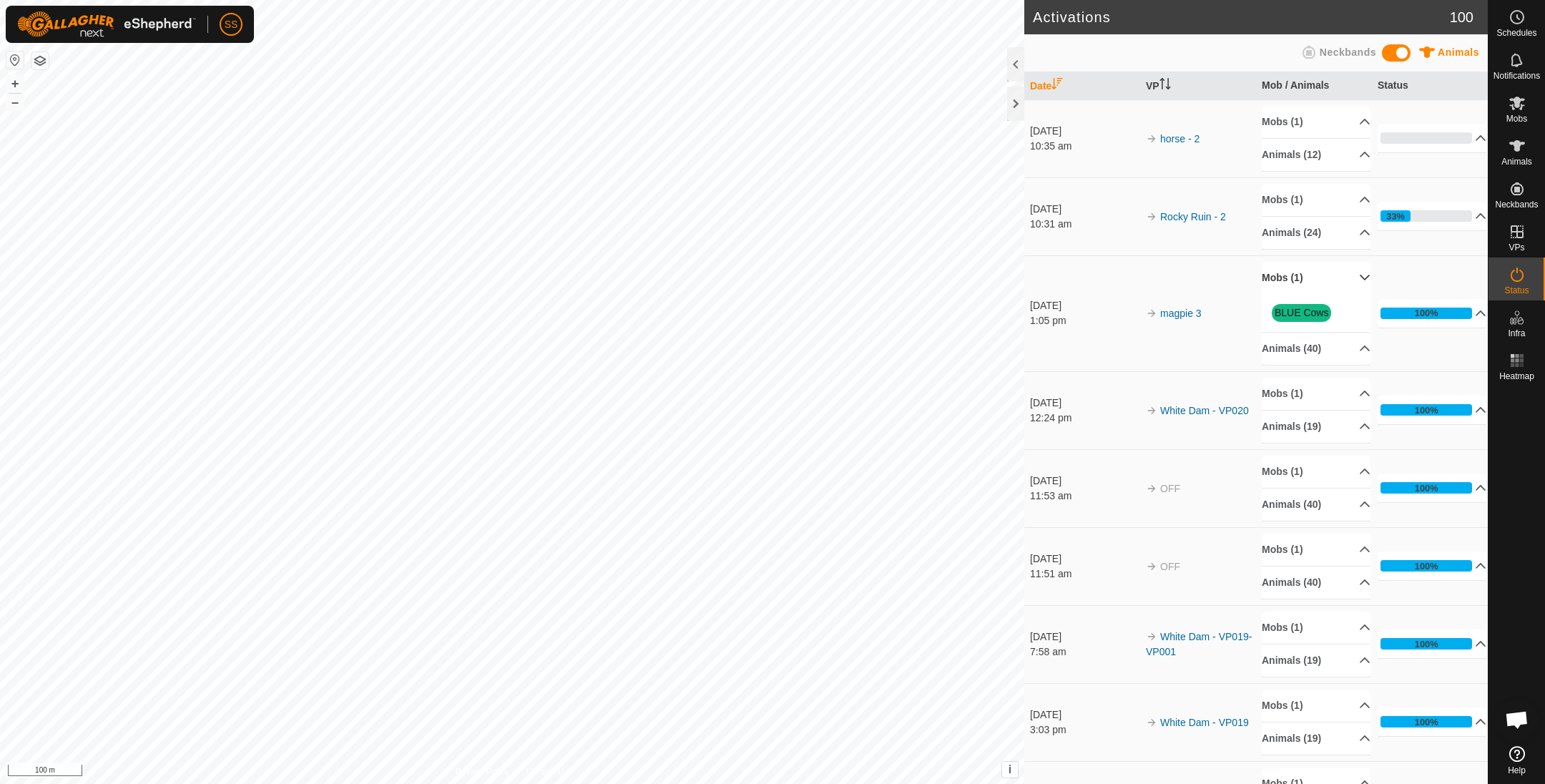
click at [1318, 270] on p-accordion-header "Mobs (1)" at bounding box center [1315, 277] width 108 height 32
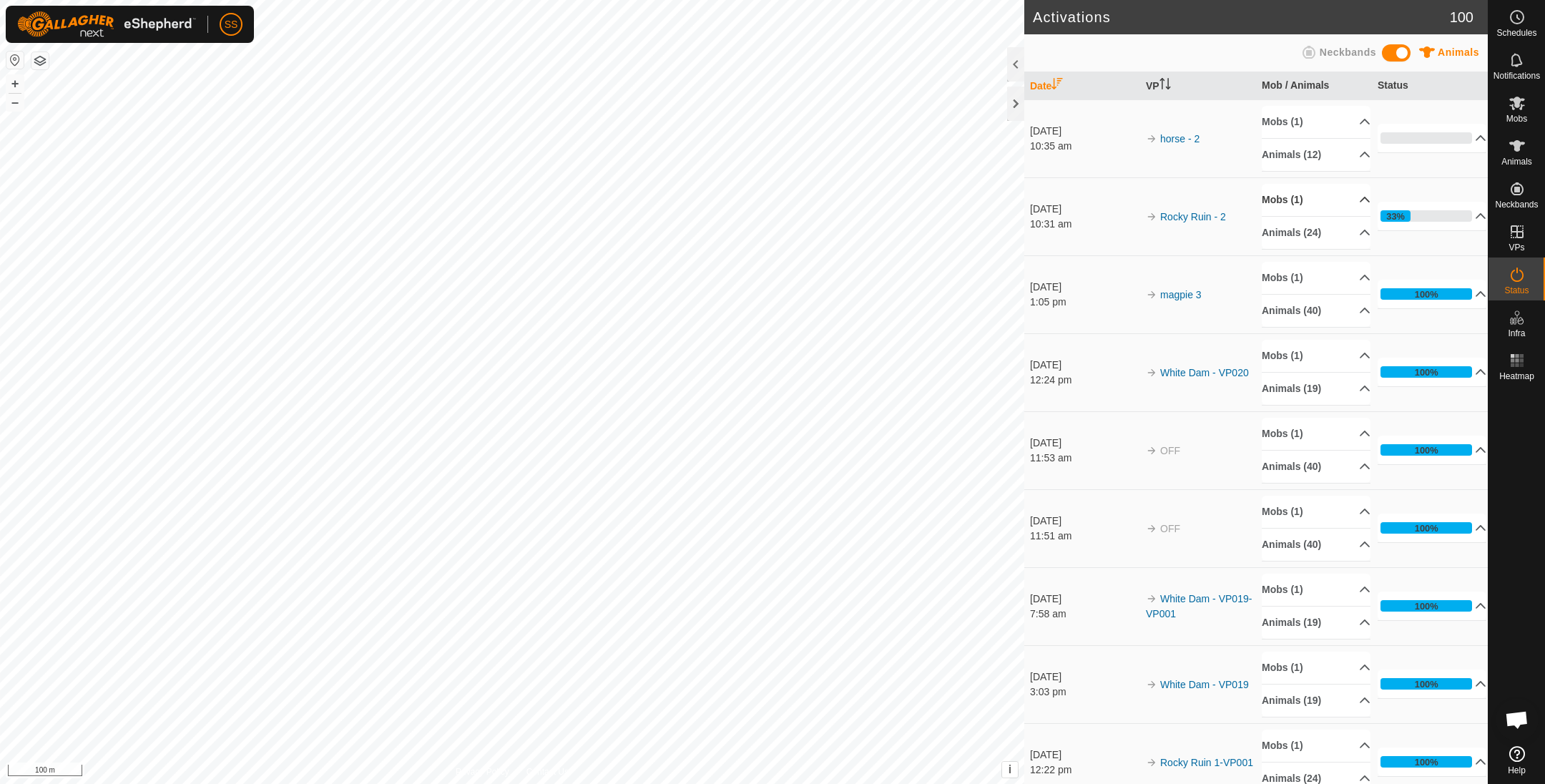
click at [1326, 200] on p-accordion-header "Mobs (1)" at bounding box center [1315, 199] width 108 height 32
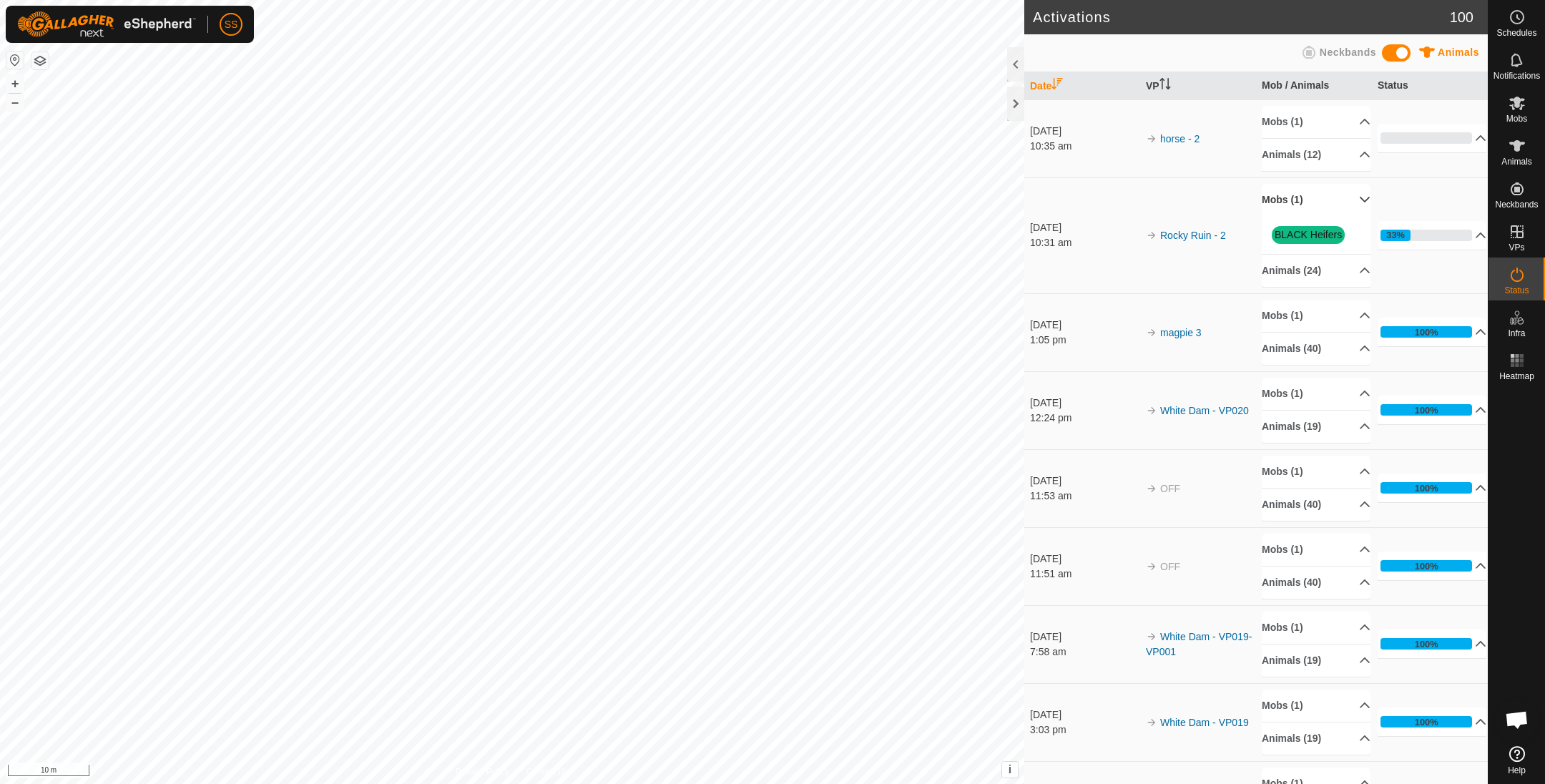
click at [1312, 198] on p-accordion-header "Mobs (1)" at bounding box center [1315, 199] width 108 height 32
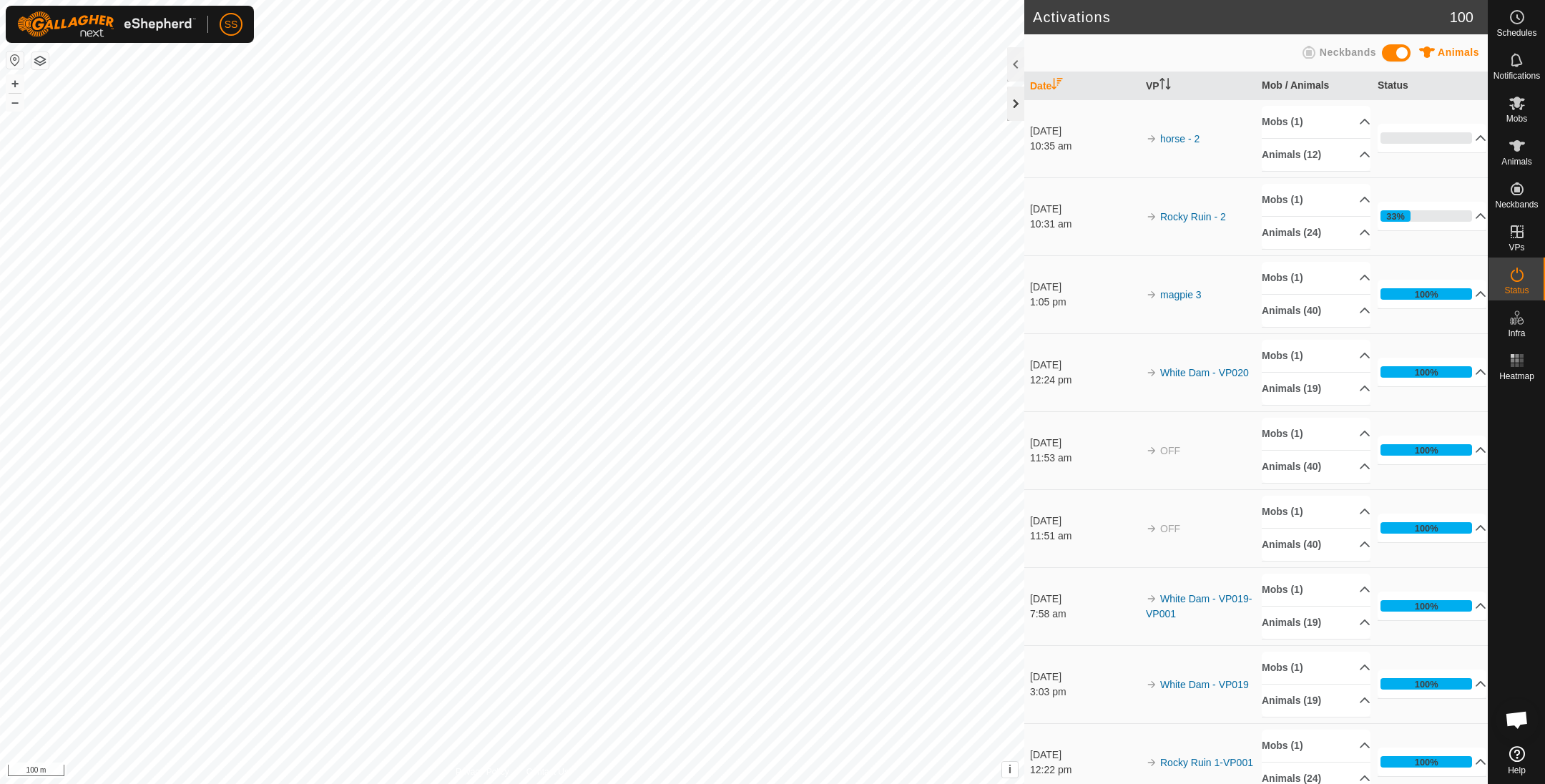
click at [1013, 114] on div at bounding box center [1015, 103] width 18 height 34
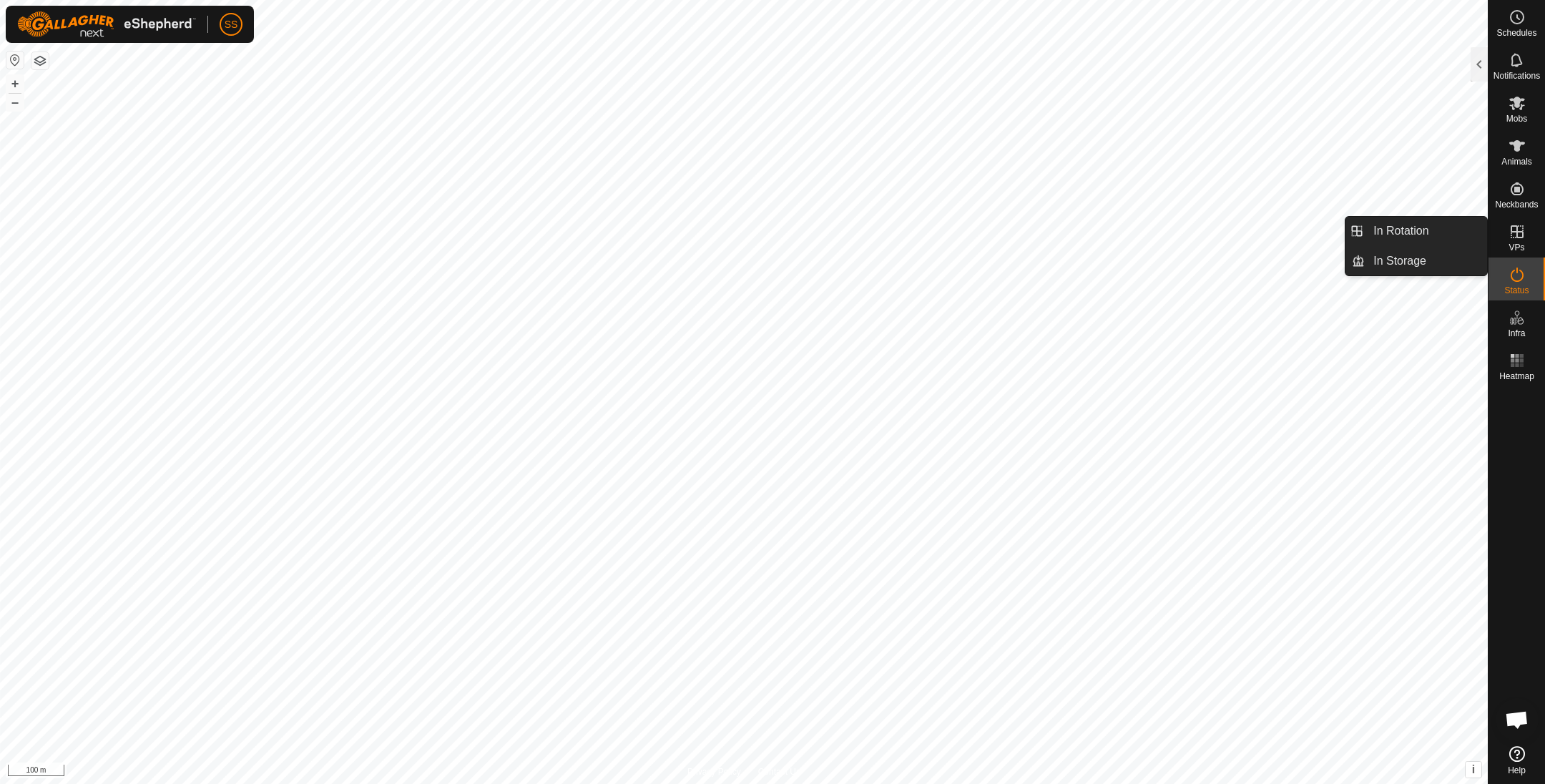
click at [1516, 232] on icon at bounding box center [1516, 231] width 13 height 13
click at [1508, 279] on icon at bounding box center [1517, 275] width 18 height 18
